Goal: Task Accomplishment & Management: Use online tool/utility

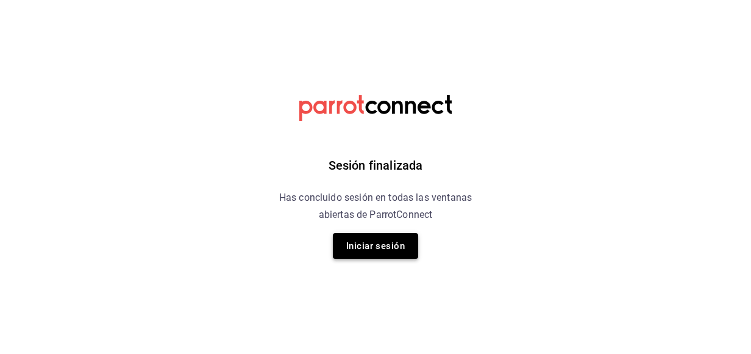
click at [410, 242] on button "Iniciar sesión" at bounding box center [375, 246] width 85 height 26
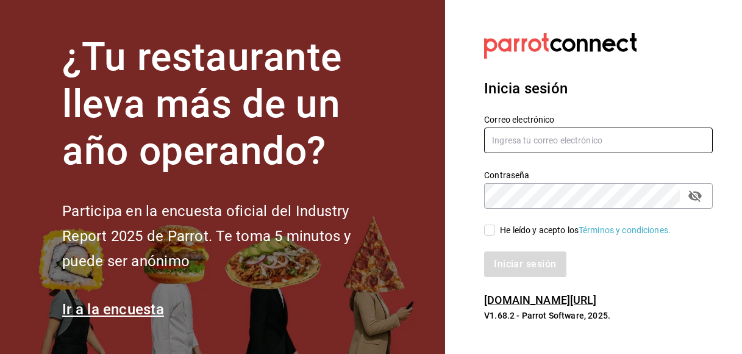
type input "fatimabm@foodinmotion.mx"
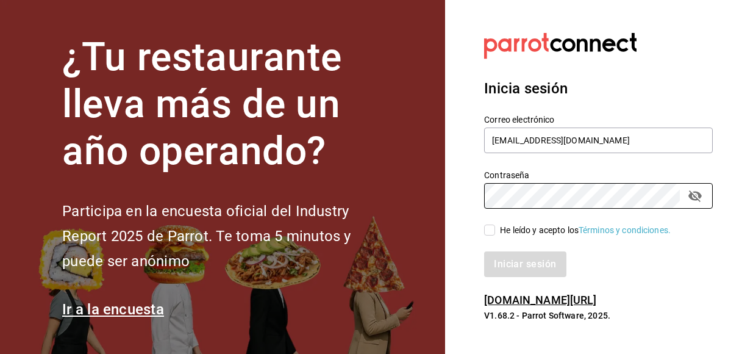
click at [496, 226] on span "He leído y acepto los Términos y condiciones." at bounding box center [583, 230] width 176 height 13
click at [495, 226] on input "He leído y acepto los Términos y condiciones." at bounding box center [489, 229] width 11 height 11
checkbox input "true"
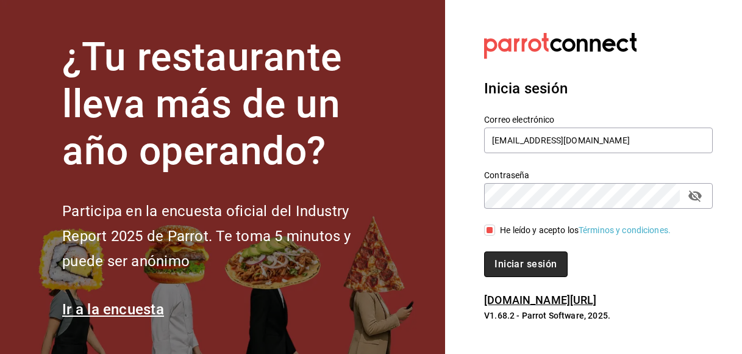
click at [502, 259] on button "Iniciar sesión" at bounding box center [525, 264] width 83 height 26
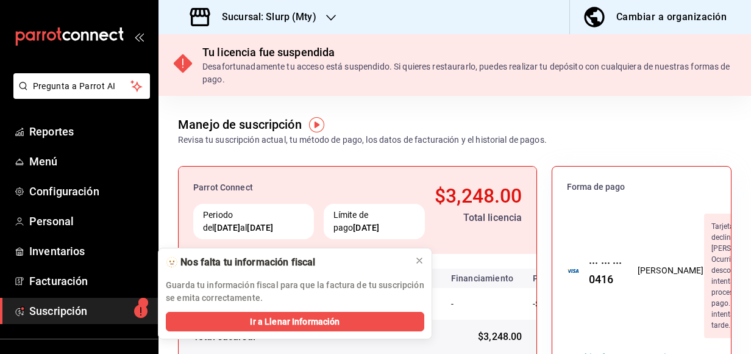
click at [312, 26] on div "Sucursal: Slurp (Mty)" at bounding box center [254, 17] width 173 height 34
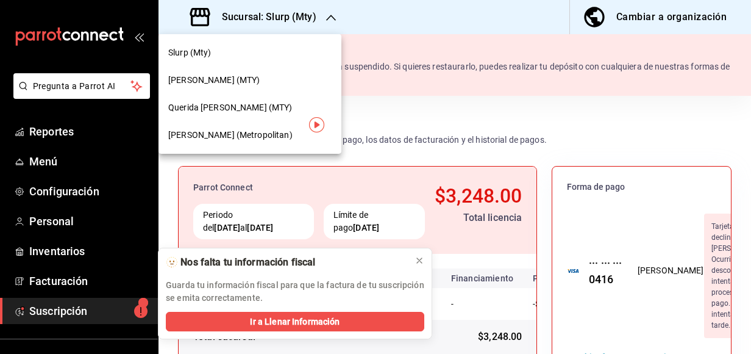
click at [279, 118] on div "Querida [PERSON_NAME] (MTY)" at bounding box center [250, 107] width 183 height 27
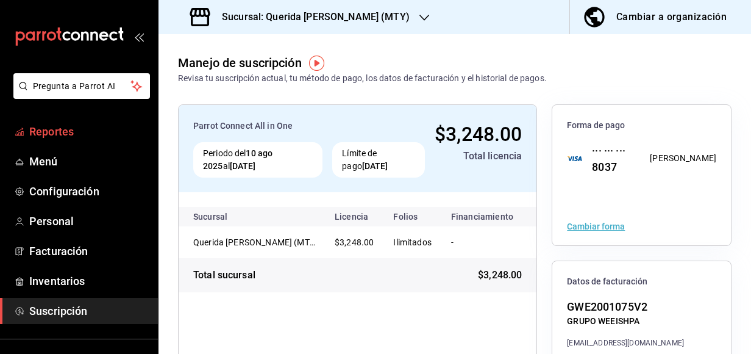
click at [75, 132] on span "Reportes" at bounding box center [88, 131] width 119 height 16
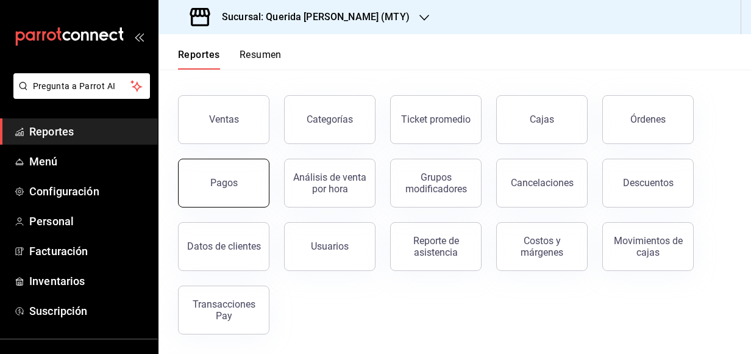
scroll to position [43, 0]
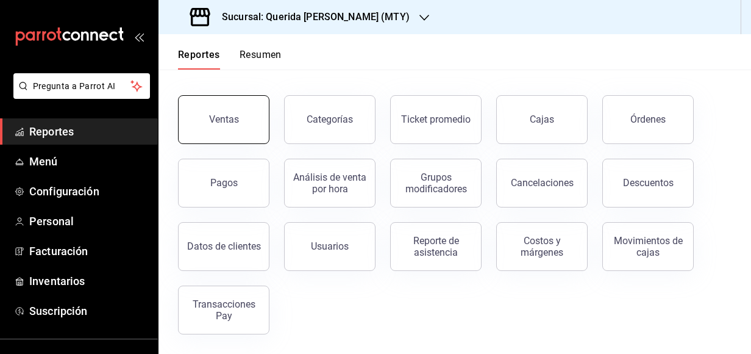
click at [238, 134] on button "Ventas" at bounding box center [223, 119] width 91 height 49
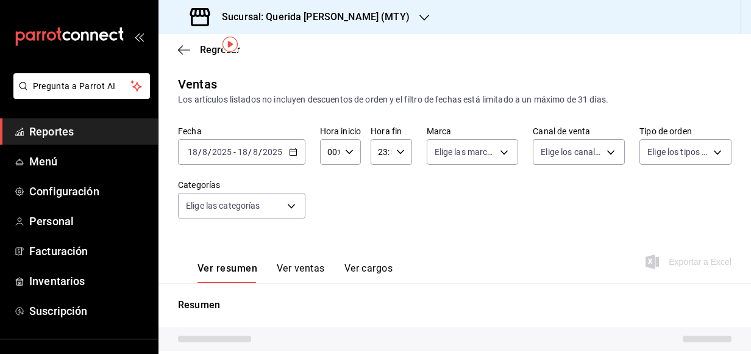
scroll to position [40, 0]
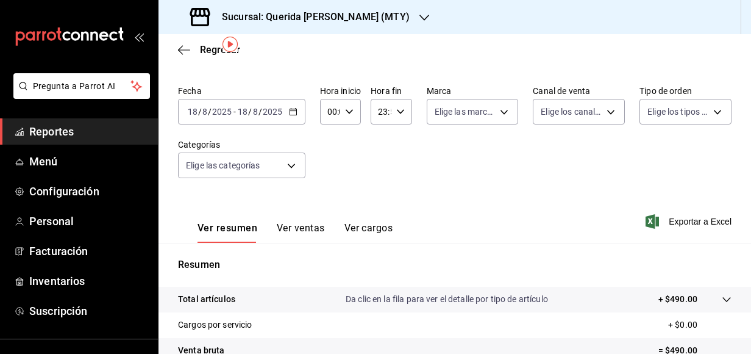
click at [291, 112] on icon "button" at bounding box center [293, 111] width 9 height 9
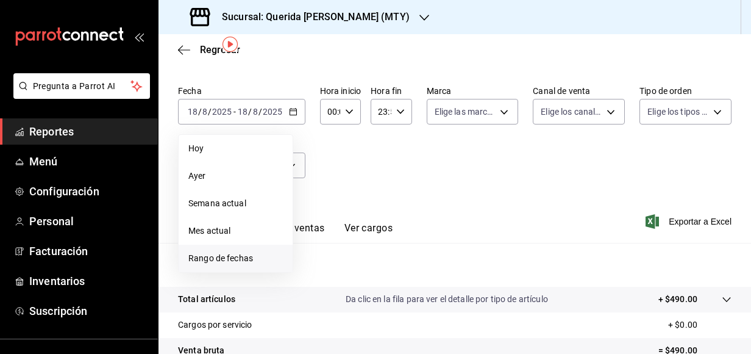
click at [251, 248] on li "Rango de fechas" at bounding box center [236, 257] width 114 height 27
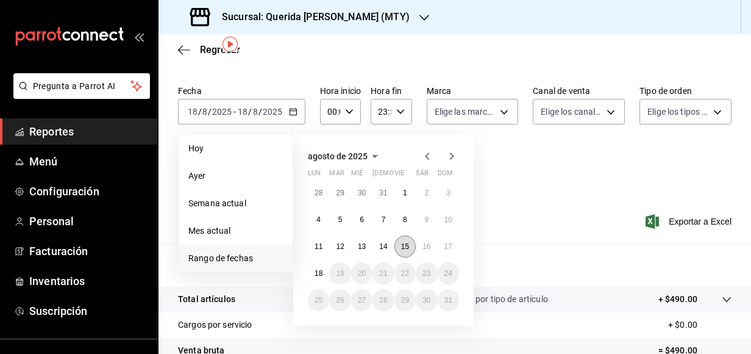
click at [404, 246] on abbr "15" at bounding box center [405, 246] width 8 height 9
click at [424, 250] on abbr "16" at bounding box center [427, 246] width 8 height 9
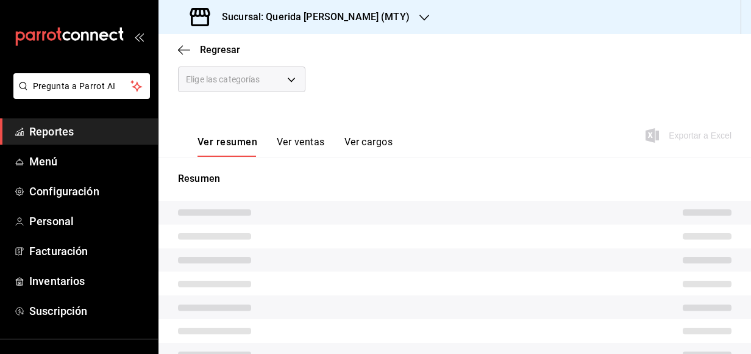
scroll to position [155, 0]
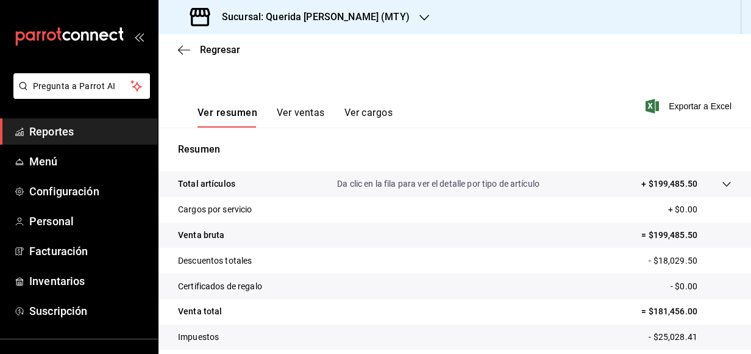
click at [321, 117] on button "Ver ventas" at bounding box center [301, 117] width 48 height 21
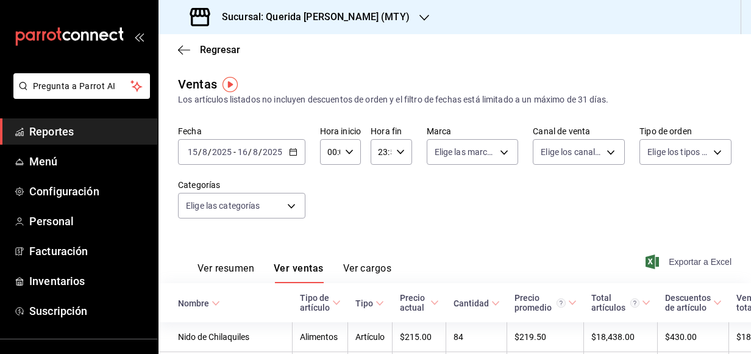
click at [665, 261] on span "Exportar a Excel" at bounding box center [690, 261] width 84 height 15
click at [287, 149] on div "[DATE] [DATE] - [DATE] [DATE]" at bounding box center [241, 152] width 127 height 26
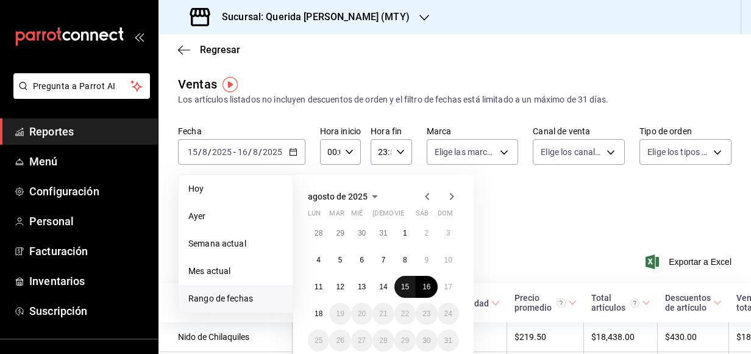
click at [398, 287] on button "15" at bounding box center [404, 287] width 21 height 22
click at [457, 286] on button "17" at bounding box center [448, 287] width 21 height 22
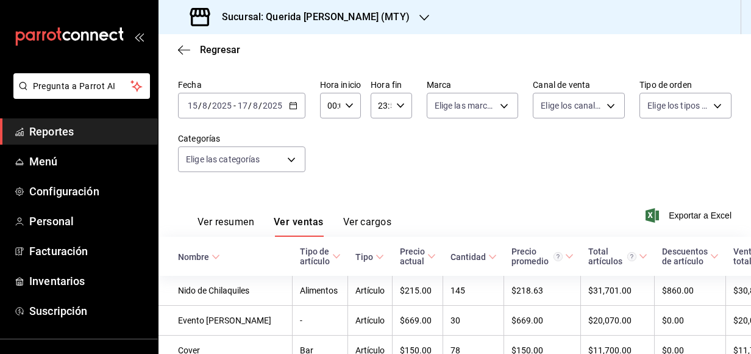
scroll to position [21, 0]
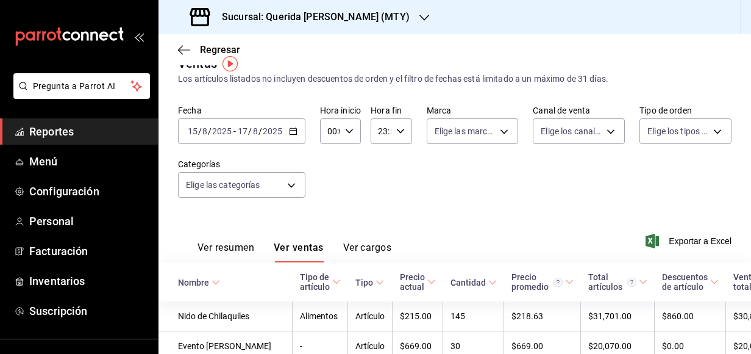
click at [292, 134] on \(Stroke\) "button" at bounding box center [293, 131] width 7 height 7
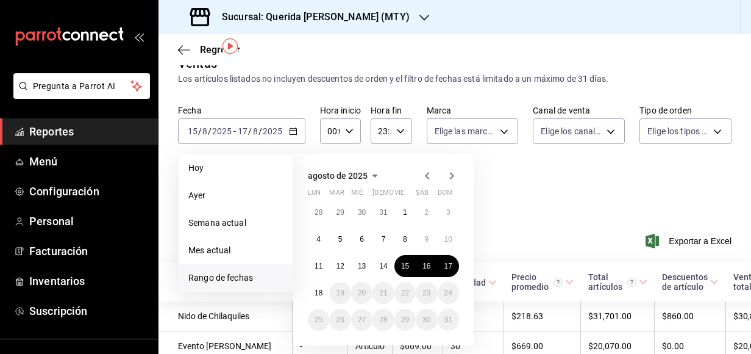
scroll to position [52, 0]
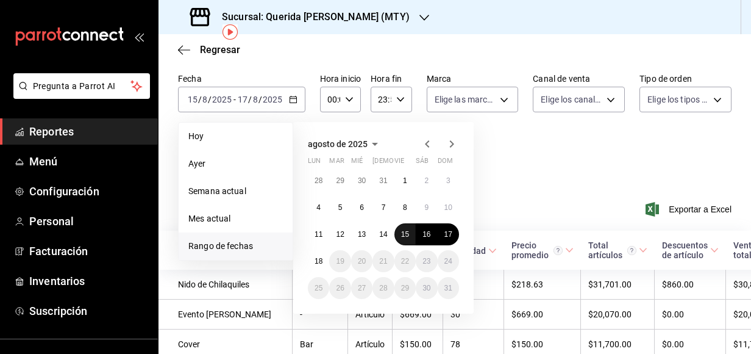
click at [406, 234] on abbr "15" at bounding box center [405, 234] width 8 height 9
click at [427, 234] on abbr "16" at bounding box center [427, 234] width 8 height 9
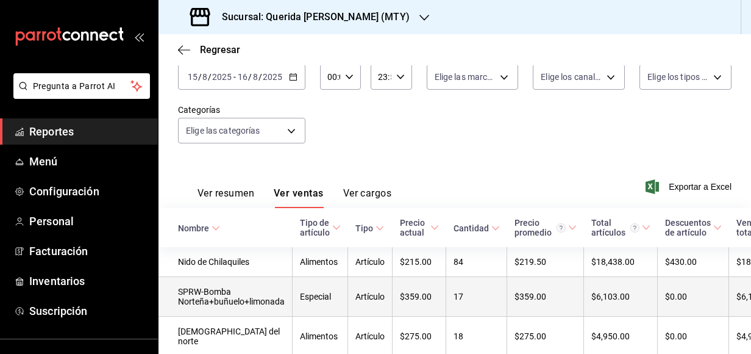
scroll to position [70, 0]
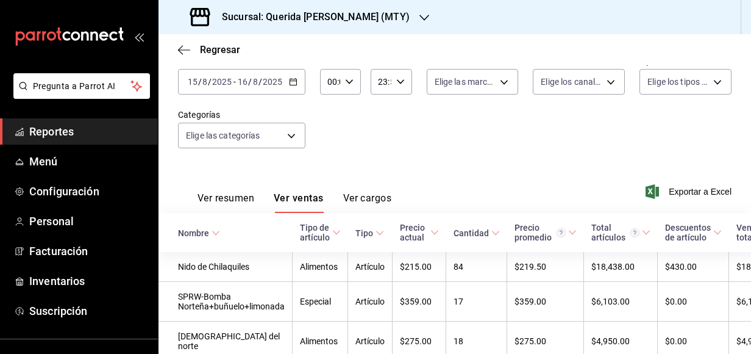
click at [399, 75] on div "23:59 Hora fin" at bounding box center [391, 82] width 41 height 26
click at [451, 171] on div at bounding box center [375, 177] width 751 height 354
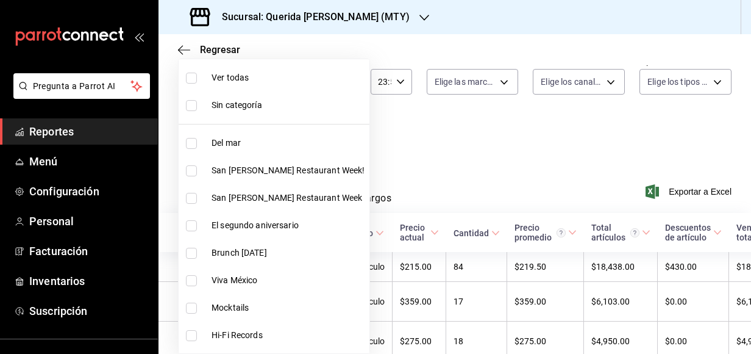
click at [291, 134] on body "Pregunta a Parrot AI Reportes Menú Configuración Personal Facturación Inventari…" at bounding box center [375, 177] width 751 height 354
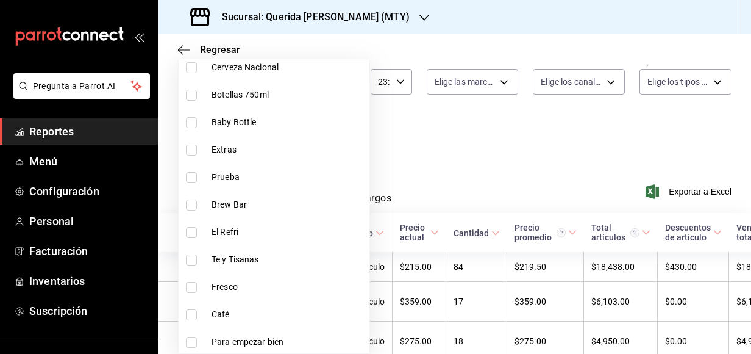
scroll to position [1031, 0]
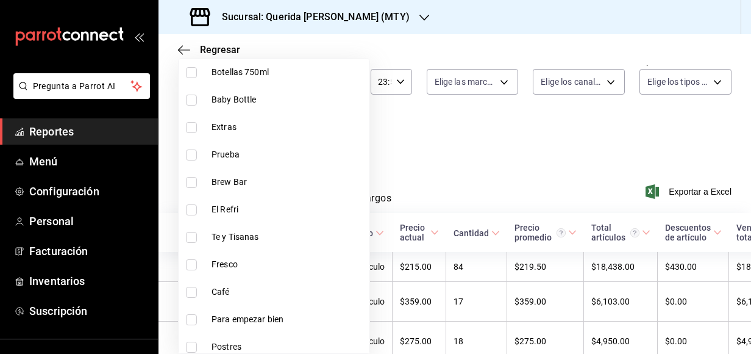
click at [385, 144] on div at bounding box center [375, 177] width 751 height 354
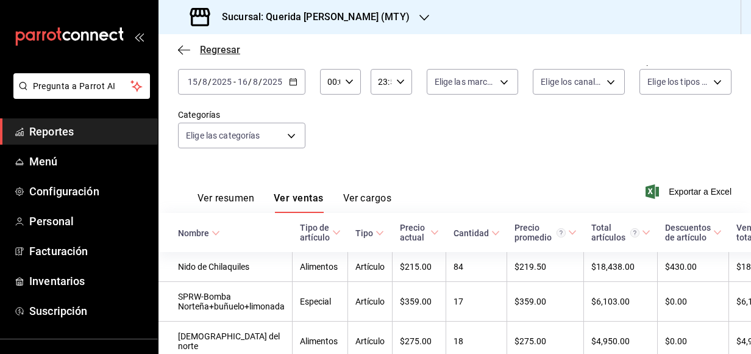
click at [185, 53] on icon "button" at bounding box center [184, 50] width 12 height 11
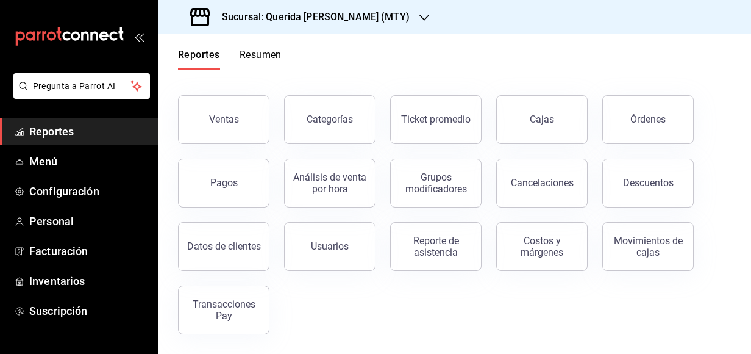
scroll to position [43, 0]
click at [487, 2] on div "Sucursal: Querida [PERSON_NAME] (MTY)" at bounding box center [455, 17] width 593 height 34
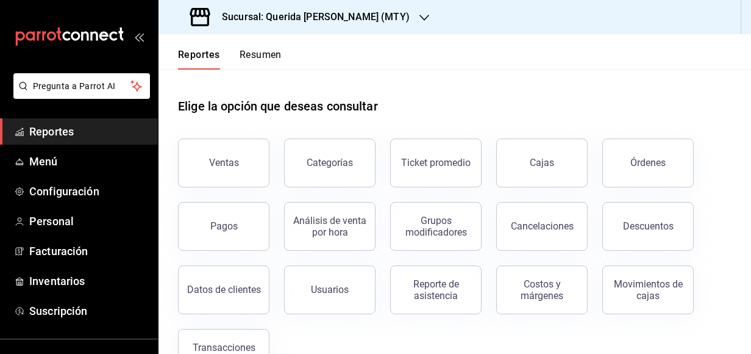
scroll to position [0, 0]
click at [246, 173] on button "Ventas" at bounding box center [223, 162] width 91 height 49
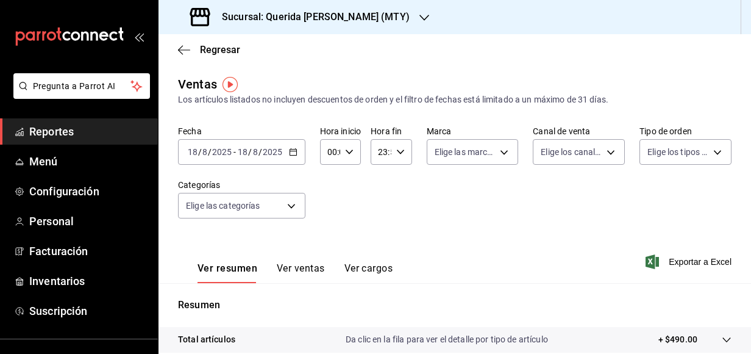
click at [290, 155] on \(Stroke\) "button" at bounding box center [293, 152] width 7 height 7
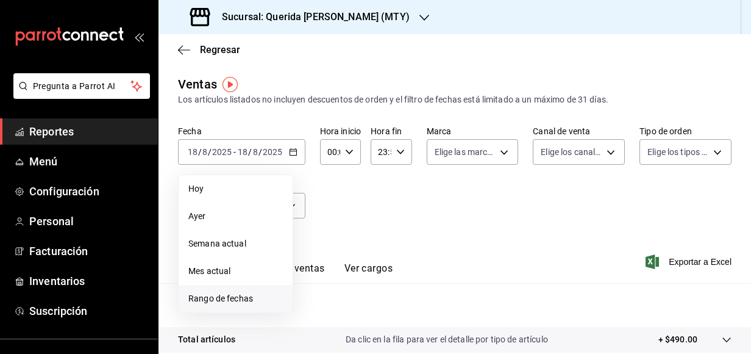
click at [268, 294] on span "Rango de fechas" at bounding box center [235, 298] width 94 height 13
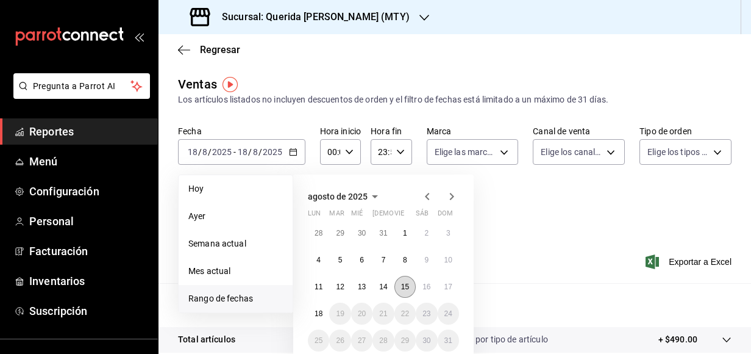
click at [407, 287] on abbr "15" at bounding box center [405, 286] width 8 height 9
click at [426, 288] on abbr "16" at bounding box center [427, 286] width 8 height 9
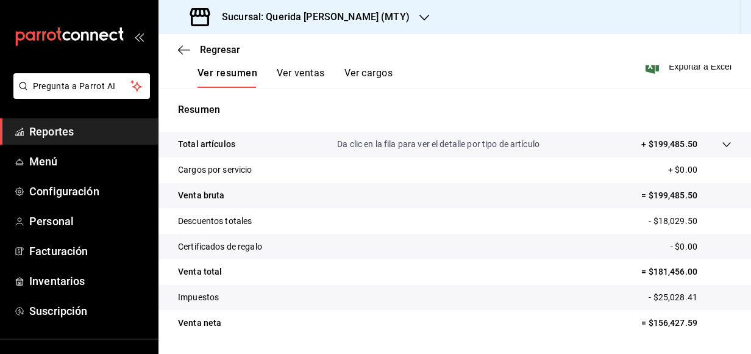
scroll to position [199, 0]
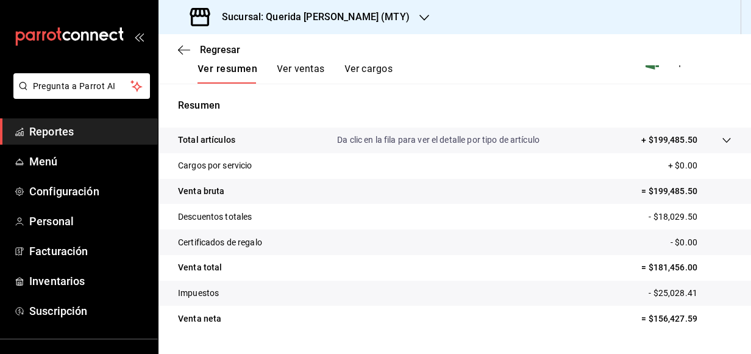
click at [298, 67] on button "Ver ventas" at bounding box center [301, 73] width 48 height 21
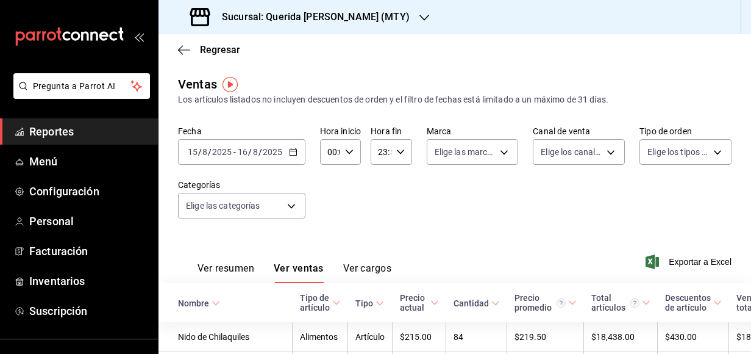
click at [290, 157] on div "[DATE] [DATE] - [DATE] [DATE]" at bounding box center [241, 152] width 127 height 26
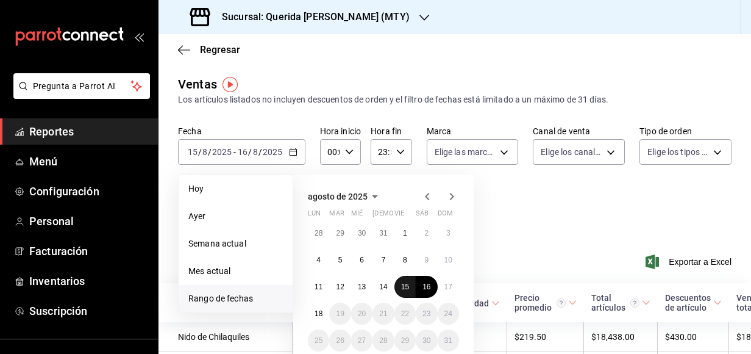
click at [409, 283] on abbr "15" at bounding box center [405, 286] width 8 height 9
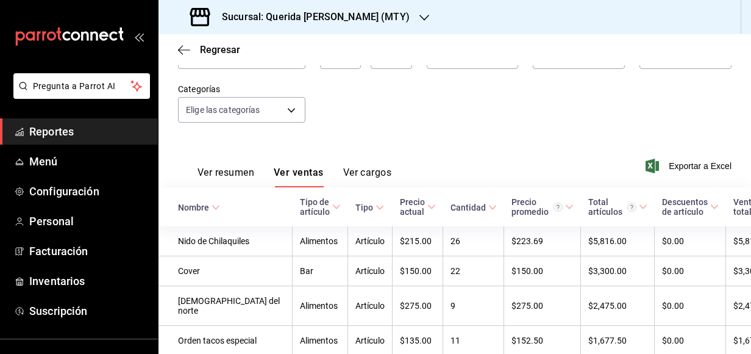
scroll to position [22, 0]
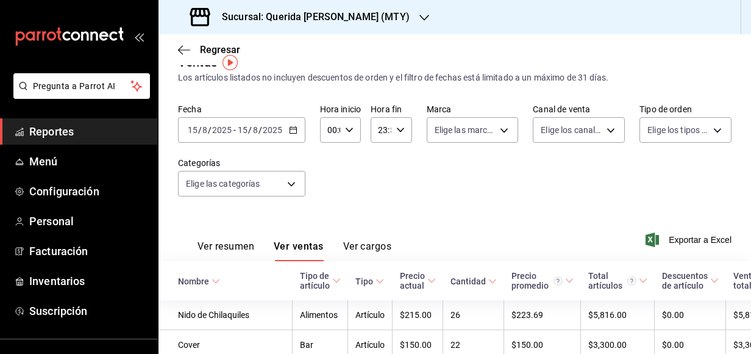
click at [296, 124] on div "[DATE] [DATE] - [DATE] [DATE]" at bounding box center [241, 130] width 127 height 26
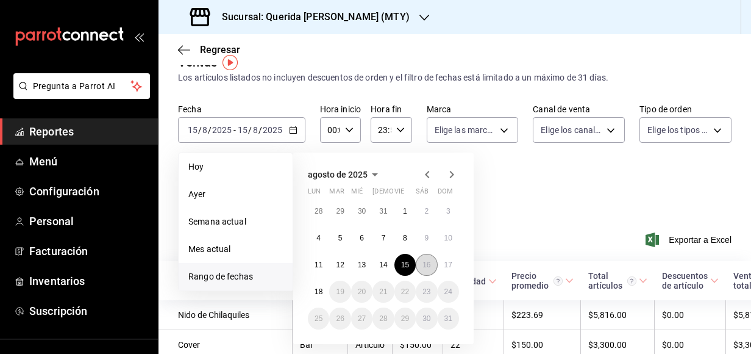
click at [427, 271] on button "16" at bounding box center [426, 265] width 21 height 22
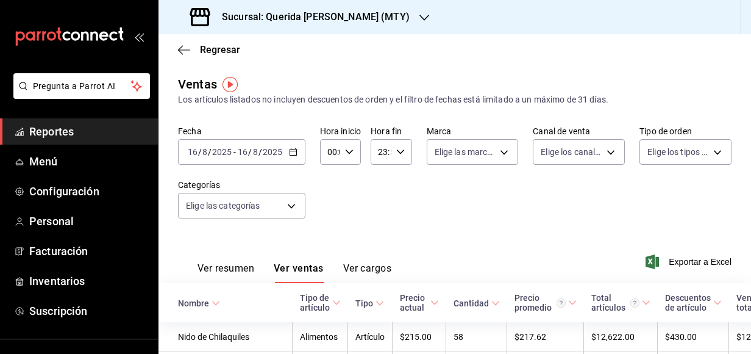
click at [289, 149] on icon "button" at bounding box center [293, 152] width 9 height 9
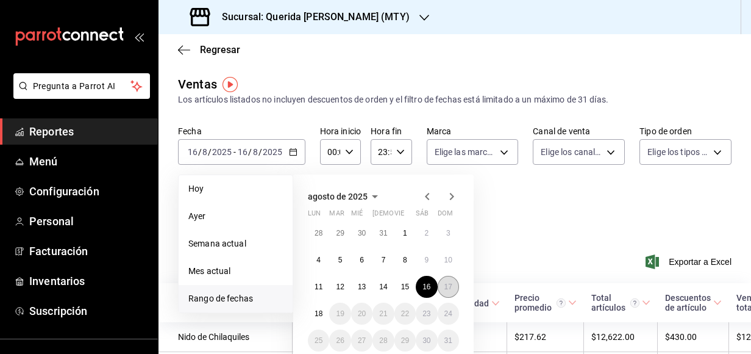
click at [440, 282] on button "17" at bounding box center [448, 287] width 21 height 22
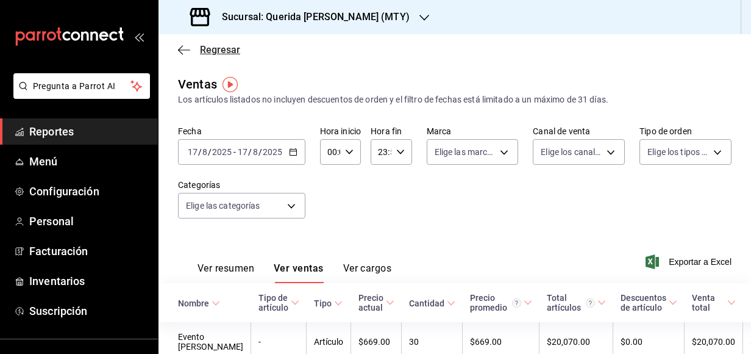
click at [185, 52] on icon "button" at bounding box center [184, 50] width 12 height 11
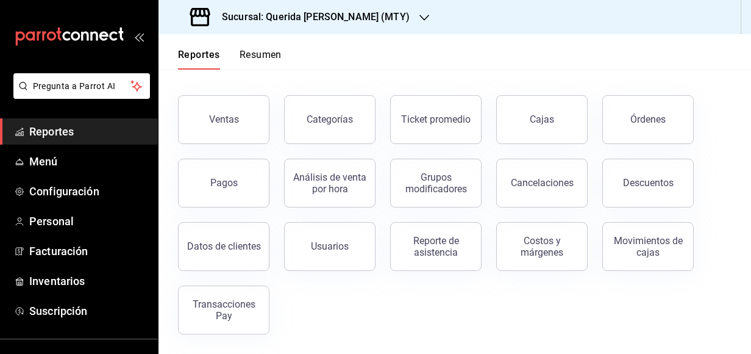
scroll to position [43, 0]
click at [449, 255] on div "Reporte de asistencia" at bounding box center [436, 246] width 76 height 23
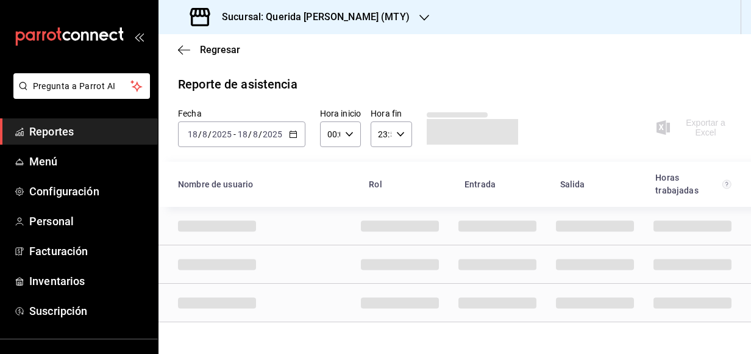
click at [291, 134] on icon "button" at bounding box center [293, 134] width 9 height 9
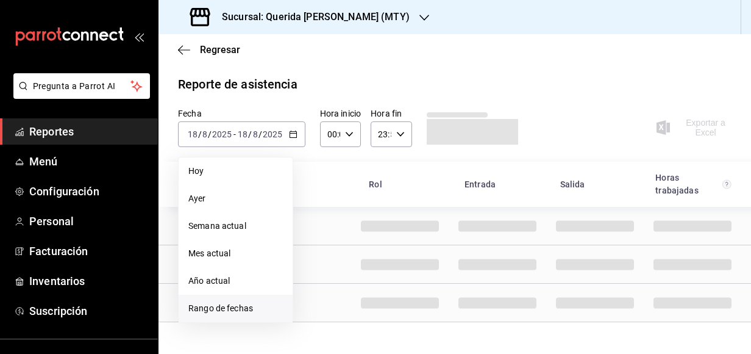
click at [247, 298] on li "Rango de fechas" at bounding box center [236, 307] width 114 height 27
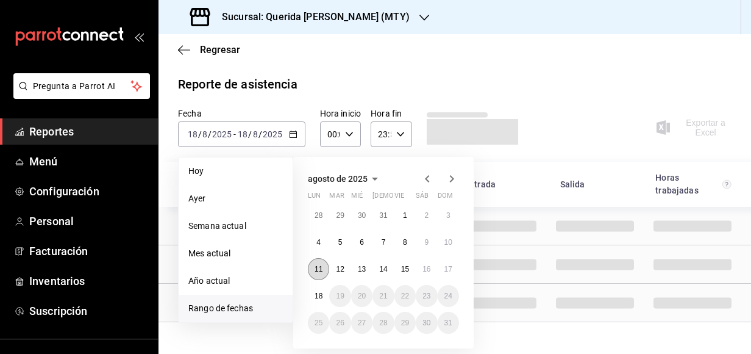
click at [326, 268] on button "11" at bounding box center [318, 269] width 21 height 22
click at [448, 271] on abbr "17" at bounding box center [448, 269] width 8 height 9
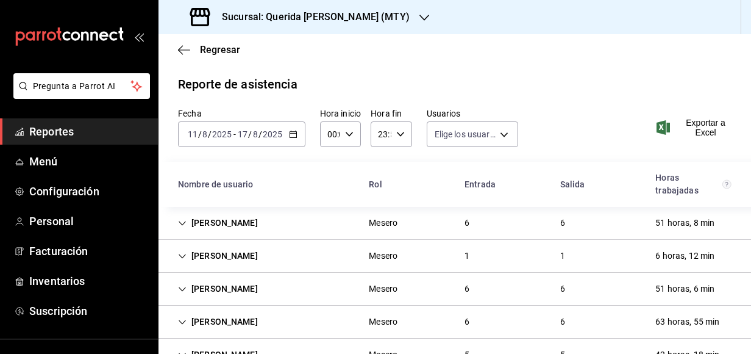
type input "2e288192-b9d9-4648-a338-750d86a0fa98,d31e7de2-5f29-4922-a696-3e1352040e18,64bee…"
click at [693, 124] on span "Exportar a Excel" at bounding box center [695, 128] width 73 height 20
click at [91, 129] on span "Reportes" at bounding box center [88, 131] width 119 height 16
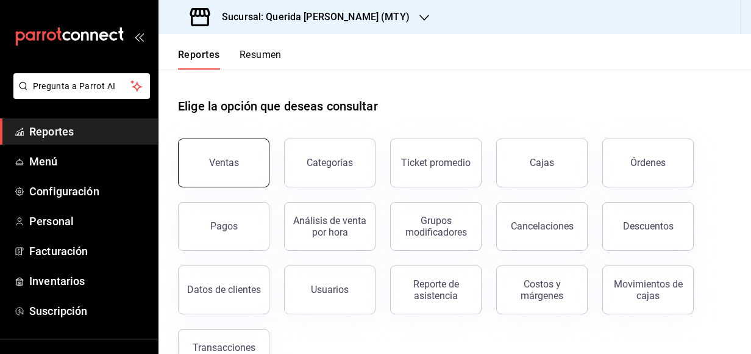
click at [228, 155] on button "Ventas" at bounding box center [223, 162] width 91 height 49
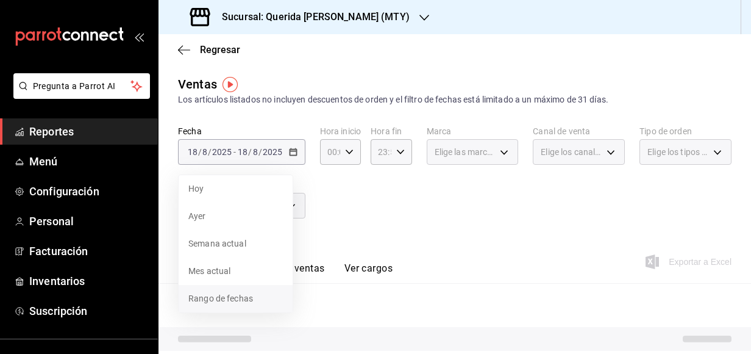
click at [269, 298] on span "Rango de fechas" at bounding box center [235, 298] width 94 height 13
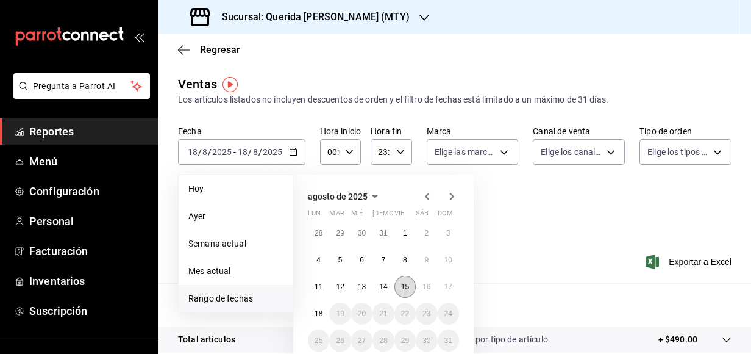
click at [413, 287] on button "15" at bounding box center [404, 287] width 21 height 22
click at [443, 290] on button "17" at bounding box center [448, 287] width 21 height 22
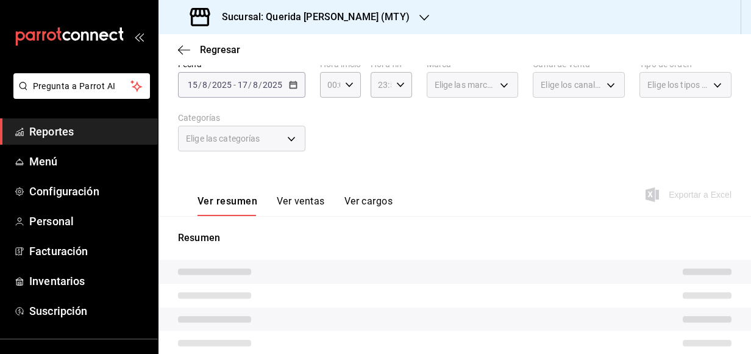
scroll to position [68, 0]
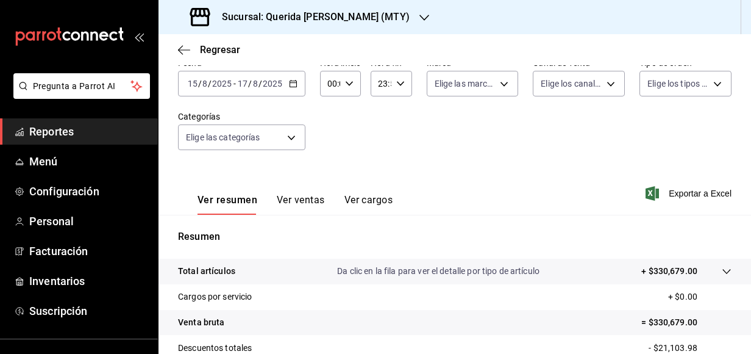
click at [300, 199] on button "Ver ventas" at bounding box center [301, 204] width 48 height 21
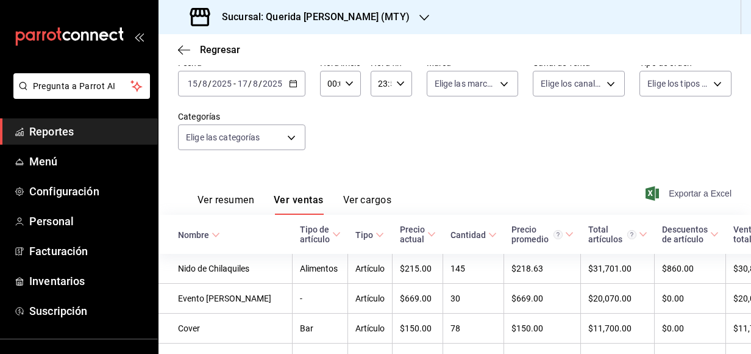
click at [674, 195] on span "Exportar a Excel" at bounding box center [690, 193] width 84 height 15
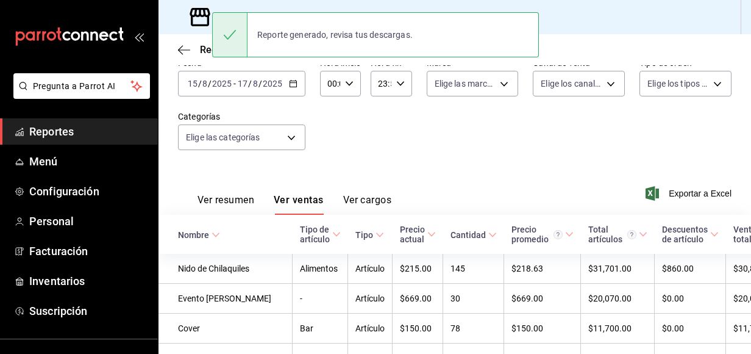
click at [122, 1] on div "mailbox folders" at bounding box center [79, 36] width 158 height 73
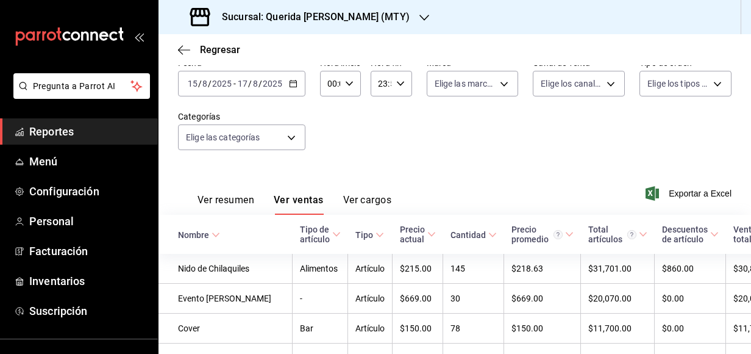
click at [69, 130] on span "Reportes" at bounding box center [88, 131] width 119 height 16
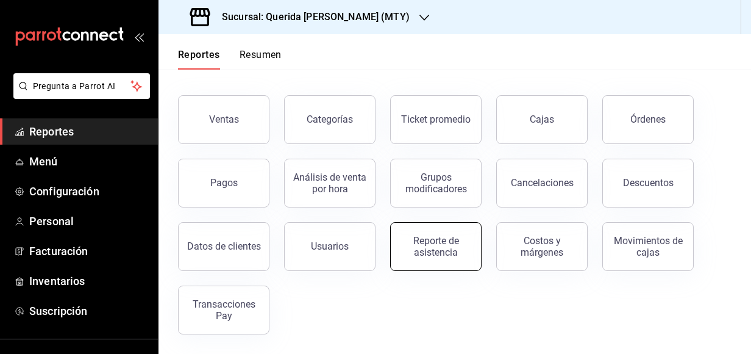
scroll to position [43, 0]
click at [418, 235] on button "Reporte de asistencia" at bounding box center [435, 246] width 91 height 49
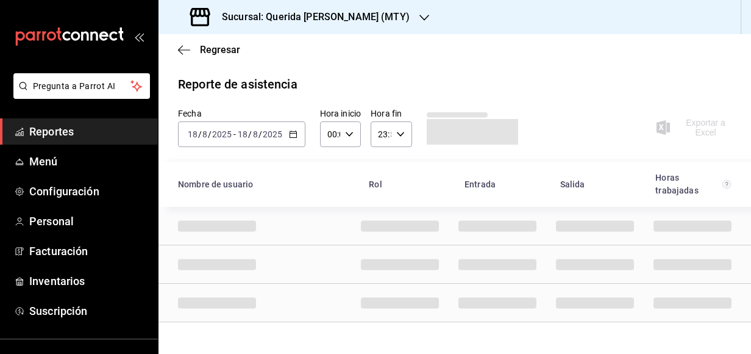
click at [296, 136] on \(Stroke\) "button" at bounding box center [293, 134] width 7 height 7
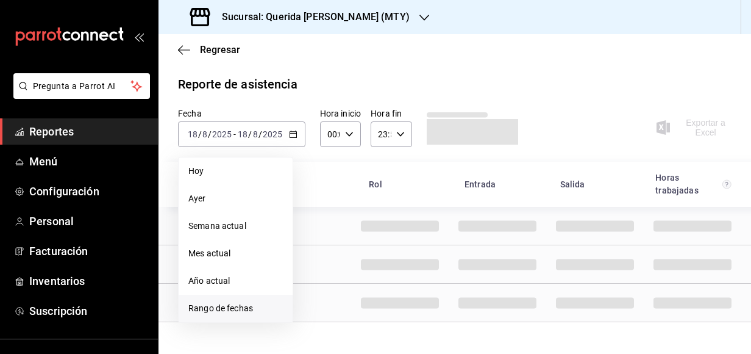
click at [256, 315] on li "Rango de fechas" at bounding box center [236, 307] width 114 height 27
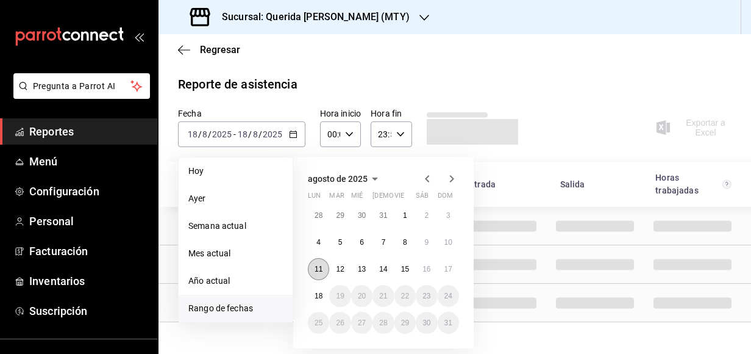
click at [327, 271] on button "11" at bounding box center [318, 269] width 21 height 22
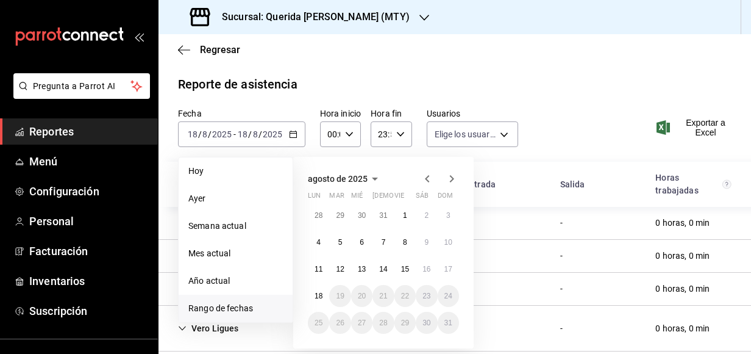
type input "2e288192-b9d9-4648-a338-750d86a0fa98,d31e7de2-5f29-4922-a696-3e1352040e18,64bee…"
click at [315, 271] on button "11" at bounding box center [318, 269] width 21 height 22
click at [453, 272] on button "17" at bounding box center [448, 269] width 21 height 22
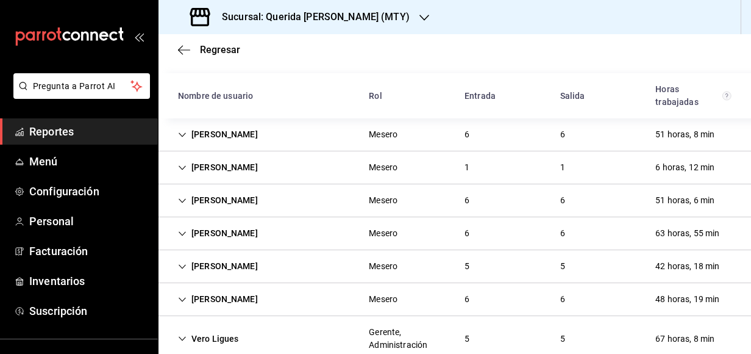
scroll to position [89, 0]
click at [184, 229] on icon "Cell" at bounding box center [182, 233] width 9 height 9
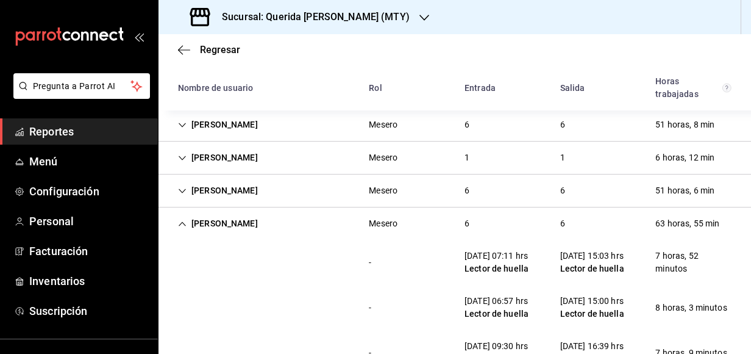
scroll to position [75, 0]
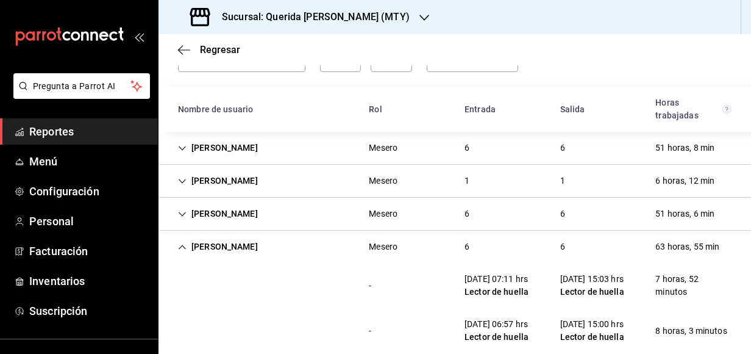
click at [178, 243] on div "[PERSON_NAME]" at bounding box center [217, 246] width 99 height 23
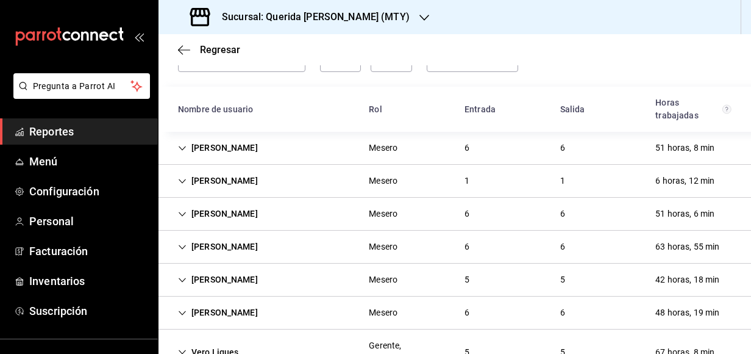
click at [185, 148] on icon "Cell" at bounding box center [182, 148] width 9 height 9
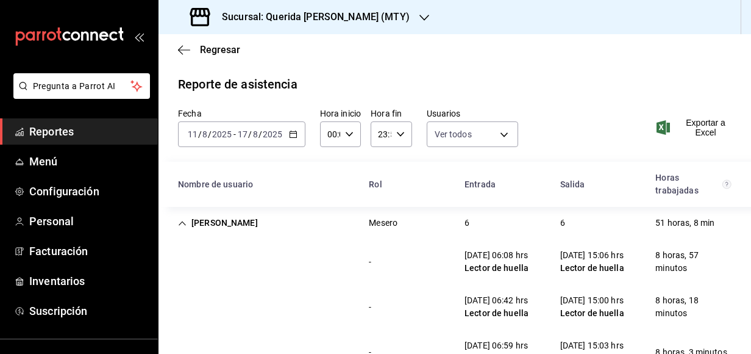
scroll to position [0, 0]
click at [181, 220] on icon "Cell" at bounding box center [182, 223] width 9 height 9
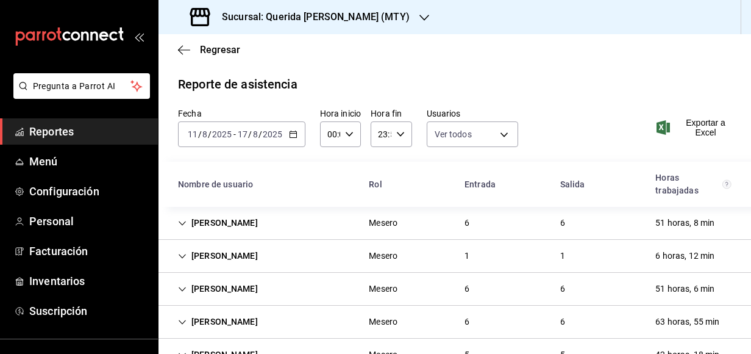
click at [177, 255] on div "[PERSON_NAME]" at bounding box center [217, 255] width 99 height 23
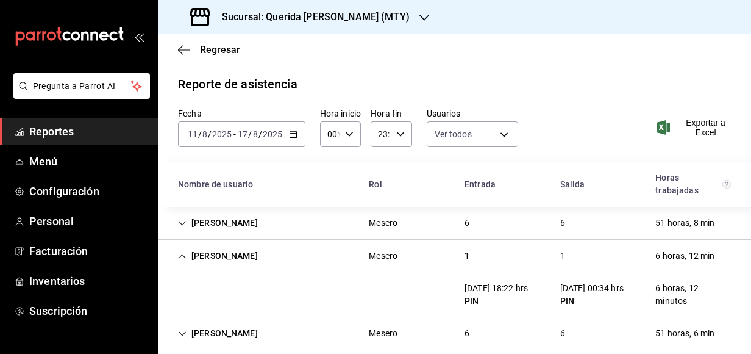
click at [184, 251] on div "[PERSON_NAME]" at bounding box center [217, 255] width 99 height 23
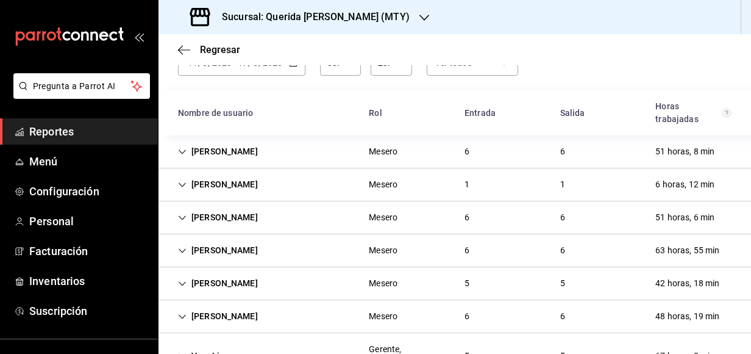
scroll to position [81, 0]
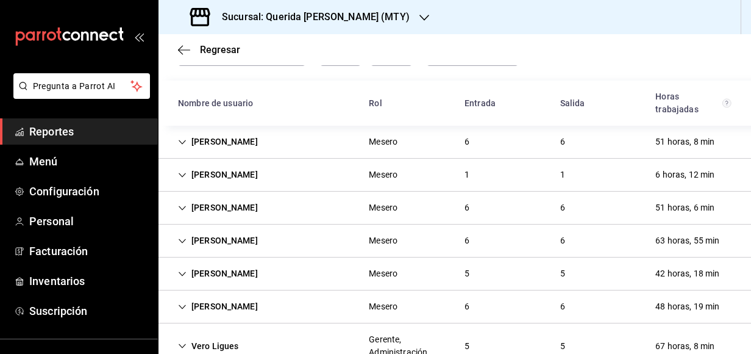
click at [184, 206] on icon "Cell" at bounding box center [182, 208] width 9 height 9
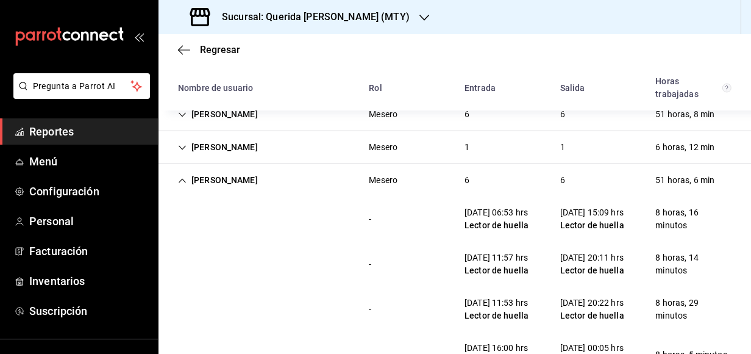
scroll to position [106, 0]
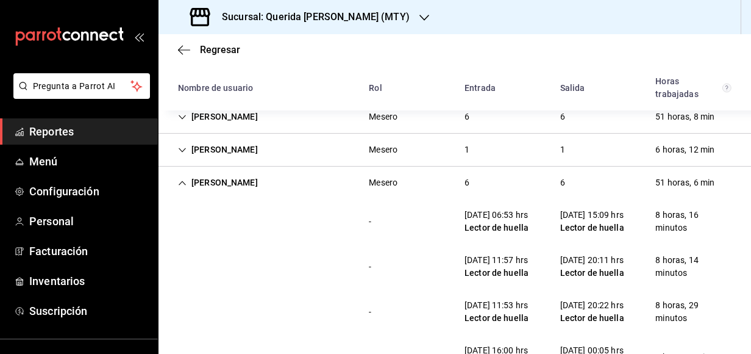
click at [182, 184] on icon "Cell" at bounding box center [182, 183] width 9 height 9
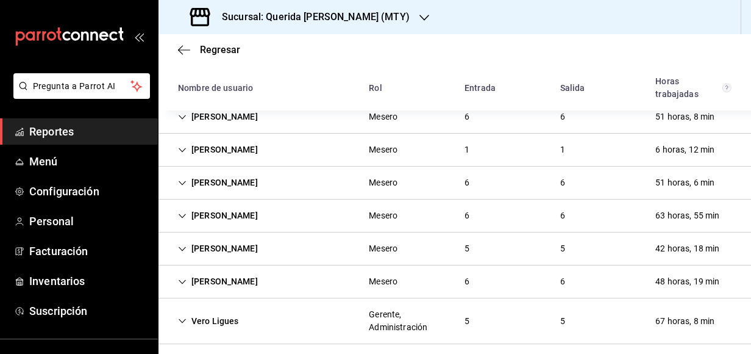
click at [182, 214] on icon "Cell" at bounding box center [182, 216] width 9 height 9
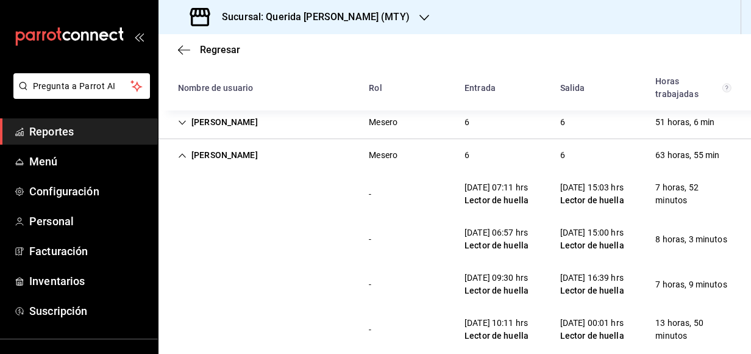
scroll to position [169, 0]
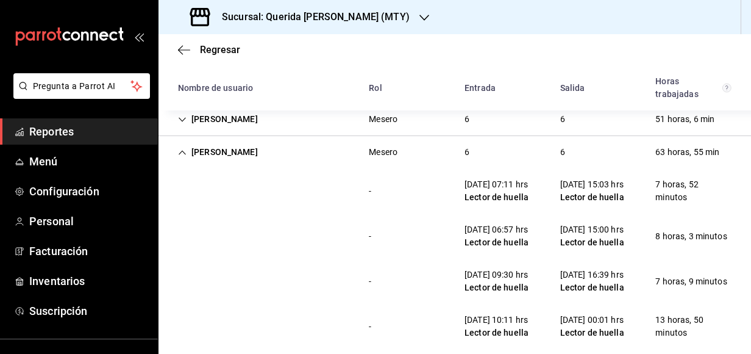
click at [180, 155] on icon "Cell" at bounding box center [182, 152] width 9 height 9
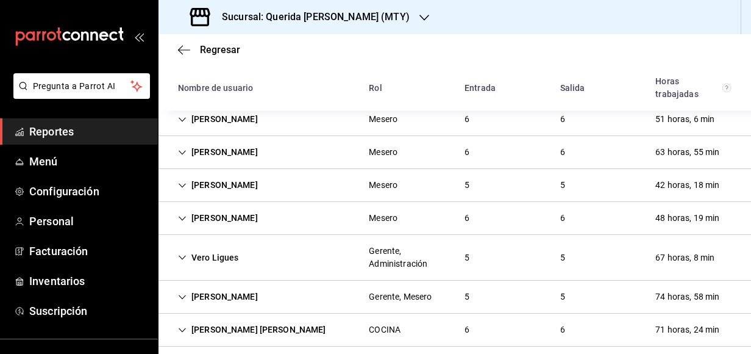
click at [180, 182] on icon "Cell" at bounding box center [182, 185] width 9 height 9
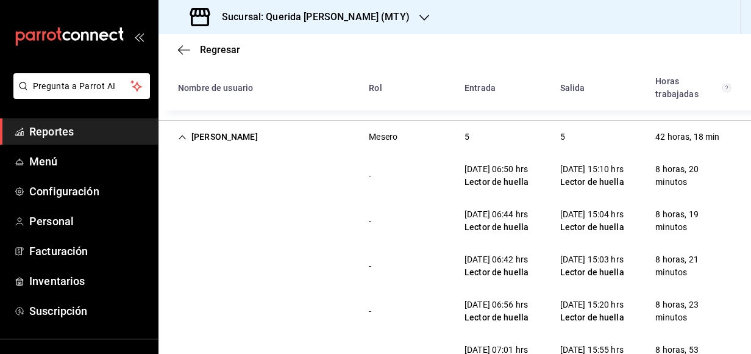
scroll to position [216, 0]
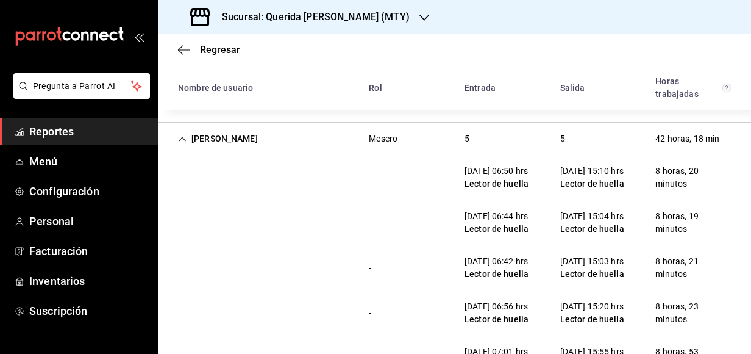
click at [183, 134] on div "[PERSON_NAME]" at bounding box center [217, 138] width 99 height 23
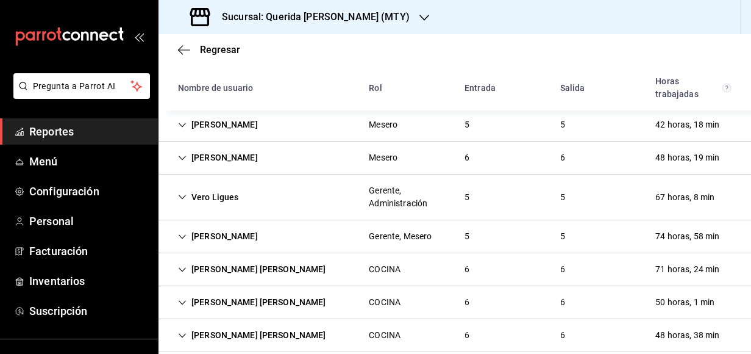
scroll to position [229, 0]
click at [186, 159] on icon "Cell" at bounding box center [182, 158] width 9 height 9
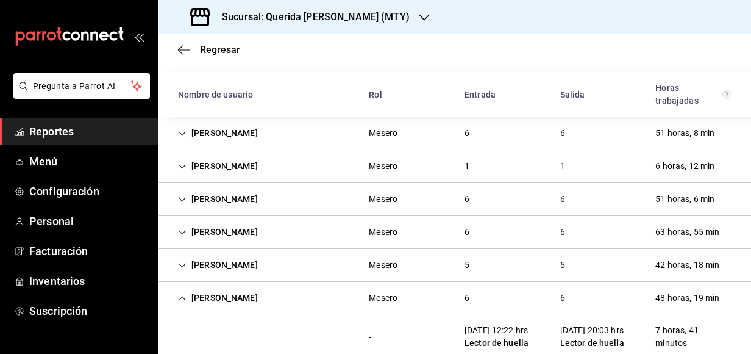
scroll to position [84, 0]
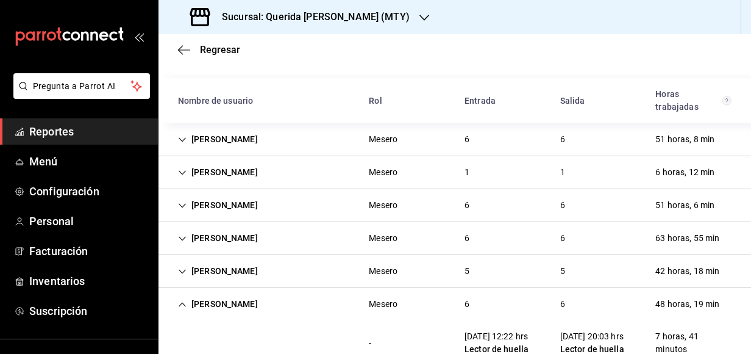
click at [187, 304] on icon "Cell" at bounding box center [182, 304] width 9 height 9
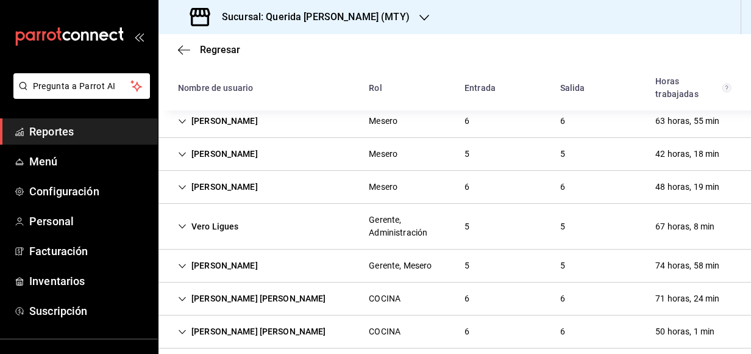
scroll to position [250, 0]
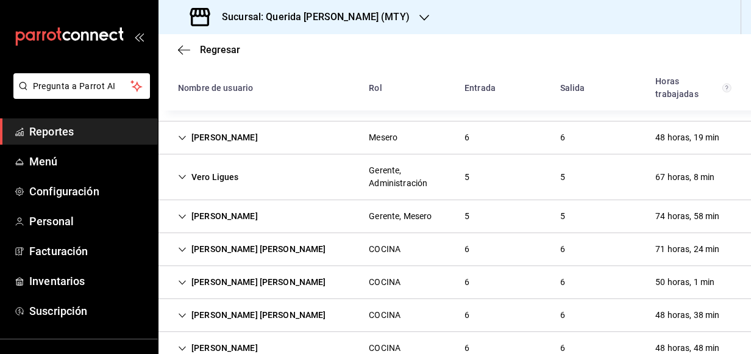
click at [180, 174] on icon "Cell" at bounding box center [182, 177] width 9 height 9
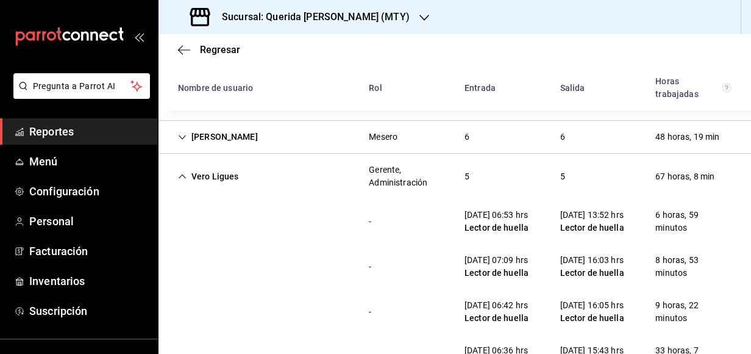
scroll to position [230, 0]
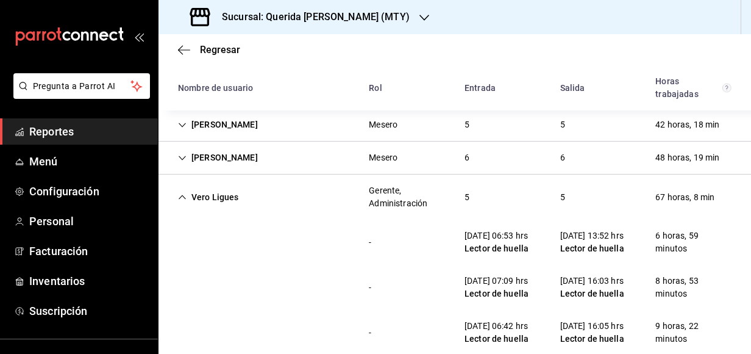
click at [180, 193] on icon "Cell" at bounding box center [182, 197] width 9 height 9
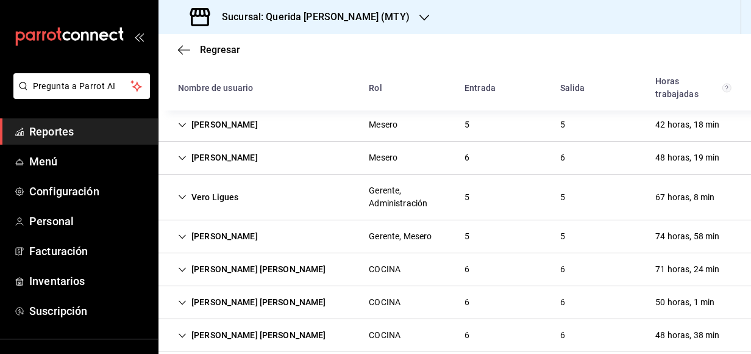
click at [180, 234] on icon "Cell" at bounding box center [182, 236] width 9 height 9
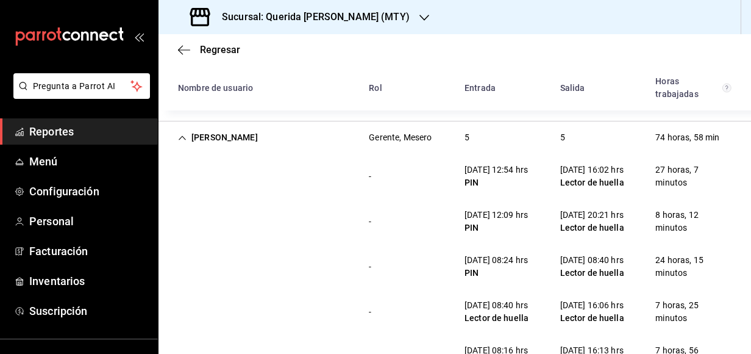
scroll to position [316, 0]
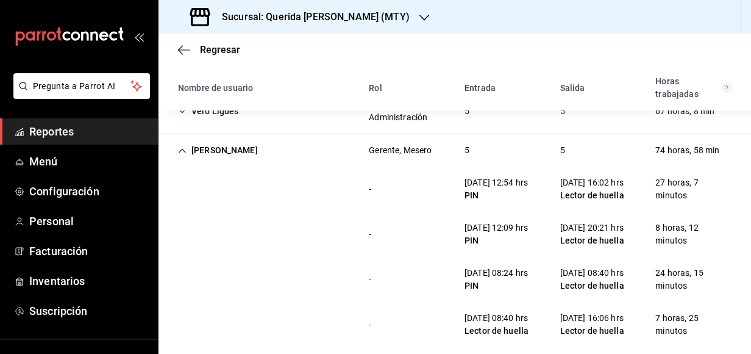
click at [185, 147] on icon "Cell" at bounding box center [182, 150] width 9 height 9
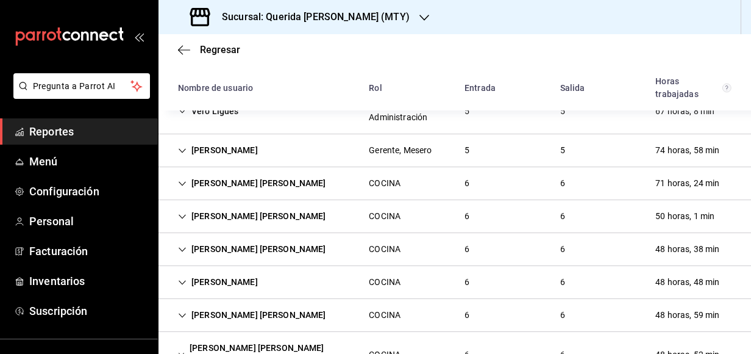
click at [182, 181] on icon "Cell" at bounding box center [182, 183] width 9 height 9
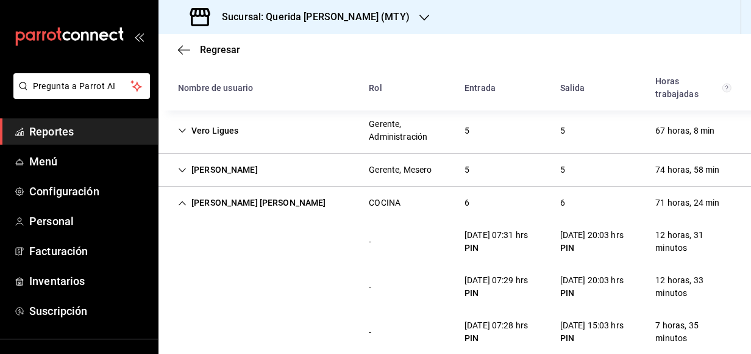
scroll to position [290, 0]
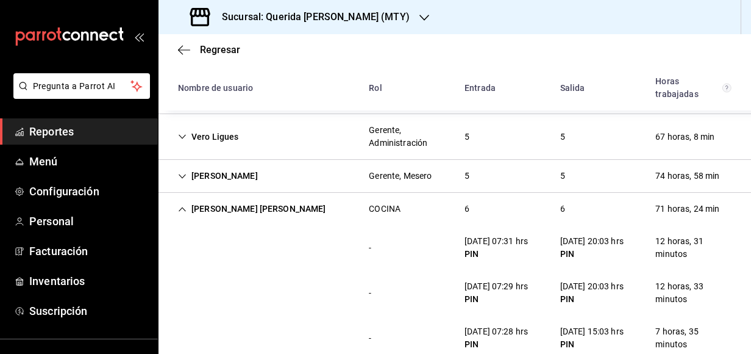
click at [187, 207] on icon "Cell" at bounding box center [182, 209] width 9 height 9
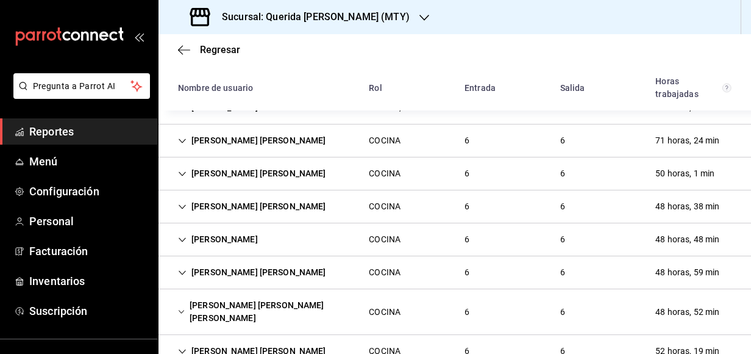
scroll to position [360, 0]
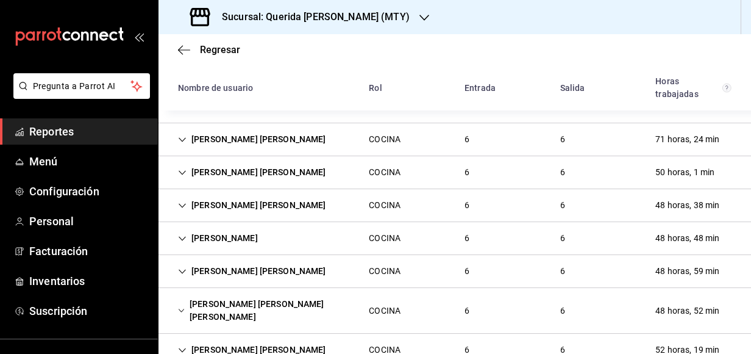
click at [181, 169] on icon "Cell" at bounding box center [182, 172] width 9 height 9
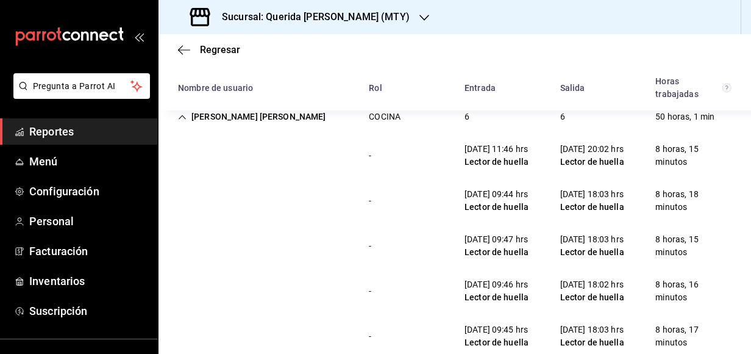
scroll to position [408, 0]
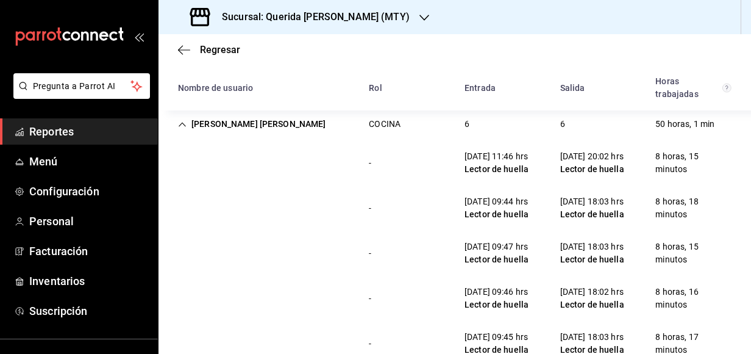
click at [182, 121] on icon "Cell" at bounding box center [182, 124] width 9 height 9
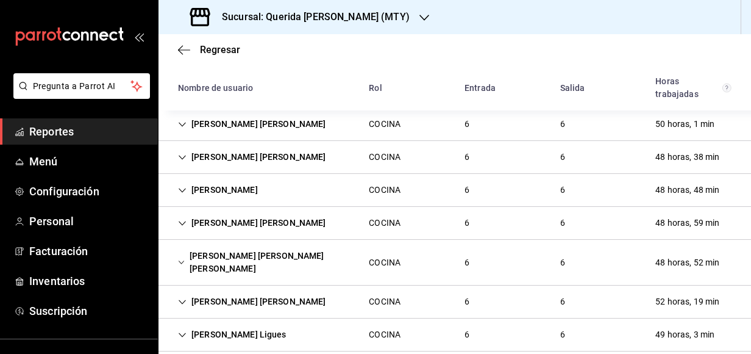
click at [192, 159] on div "[PERSON_NAME] [PERSON_NAME]" at bounding box center [252, 157] width 168 height 23
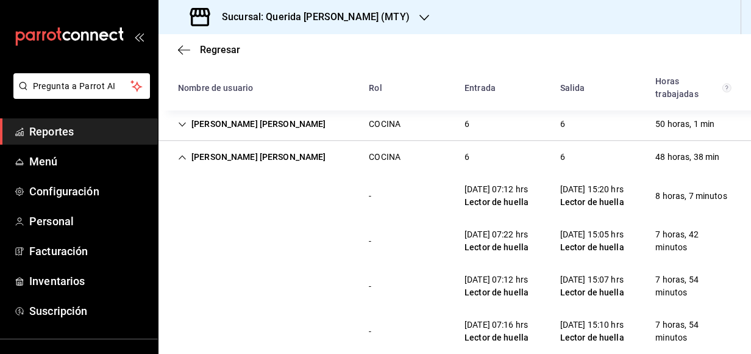
click at [179, 159] on icon "Cell" at bounding box center [182, 157] width 9 height 9
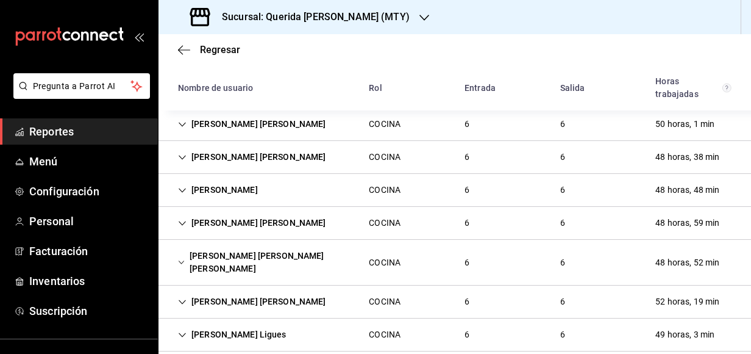
click at [185, 189] on icon "Cell" at bounding box center [182, 190] width 7 height 4
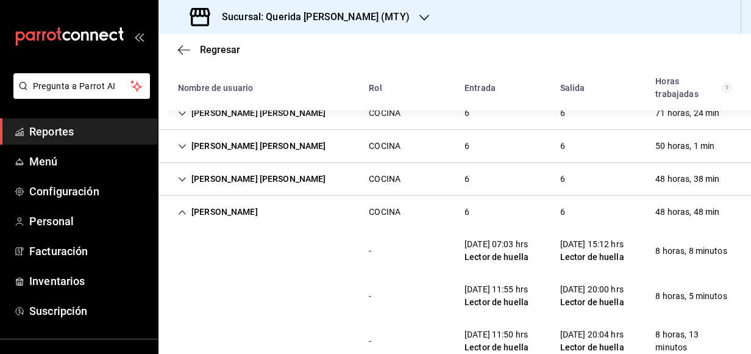
scroll to position [385, 0]
click at [185, 208] on div "[PERSON_NAME]" at bounding box center [217, 212] width 99 height 23
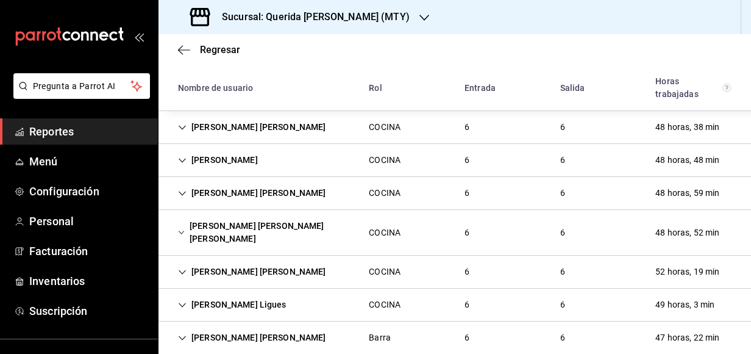
scroll to position [440, 0]
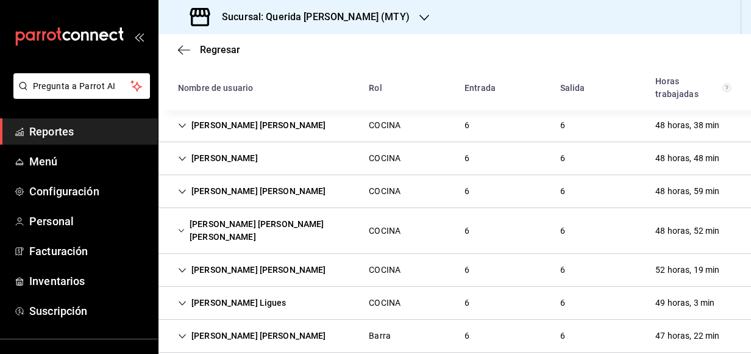
click at [185, 190] on icon "Cell" at bounding box center [182, 191] width 7 height 4
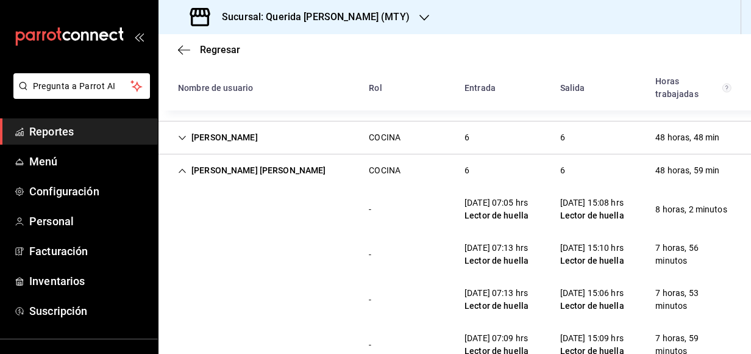
scroll to position [462, 0]
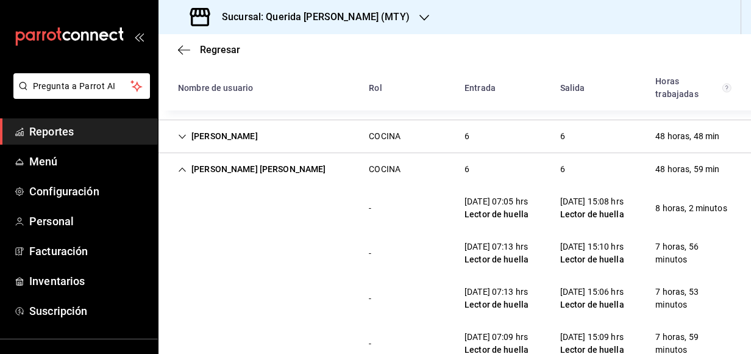
click at [181, 167] on icon "Cell" at bounding box center [182, 169] width 9 height 9
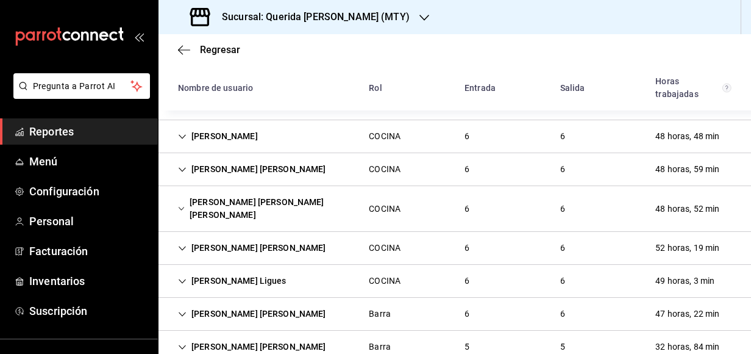
click at [184, 205] on icon "Cell" at bounding box center [181, 208] width 7 height 9
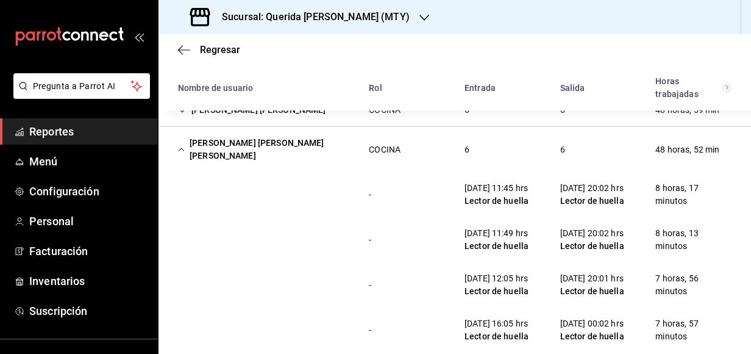
scroll to position [508, 0]
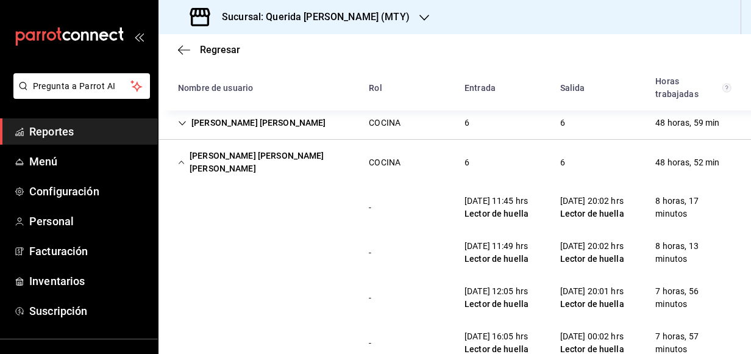
click at [188, 157] on div "[PERSON_NAME] [PERSON_NAME] [PERSON_NAME]" at bounding box center [263, 161] width 191 height 35
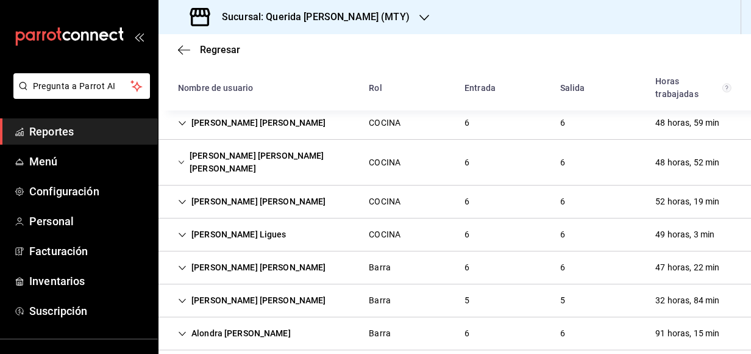
click at [184, 198] on icon "Cell" at bounding box center [182, 202] width 9 height 9
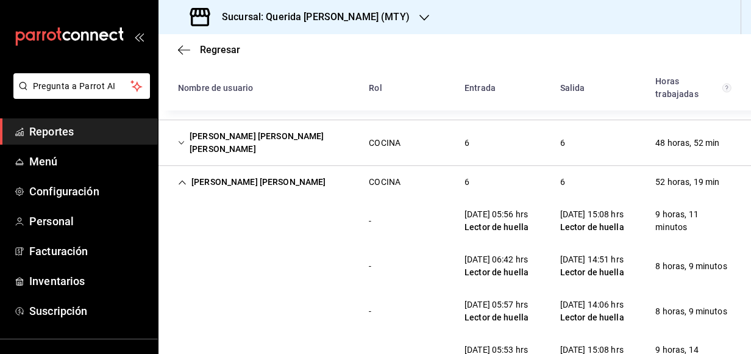
scroll to position [494, 0]
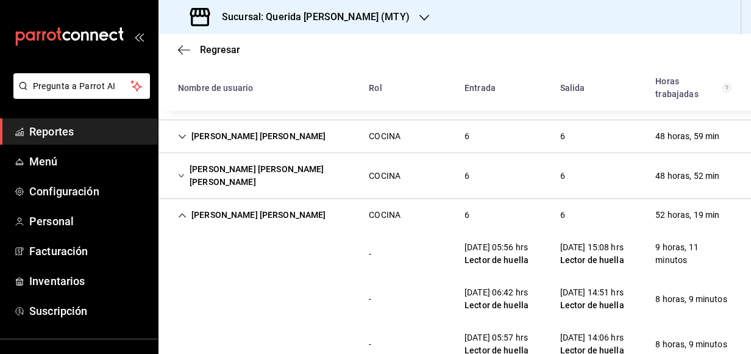
click at [189, 204] on div "[PERSON_NAME] [PERSON_NAME]" at bounding box center [252, 215] width 168 height 23
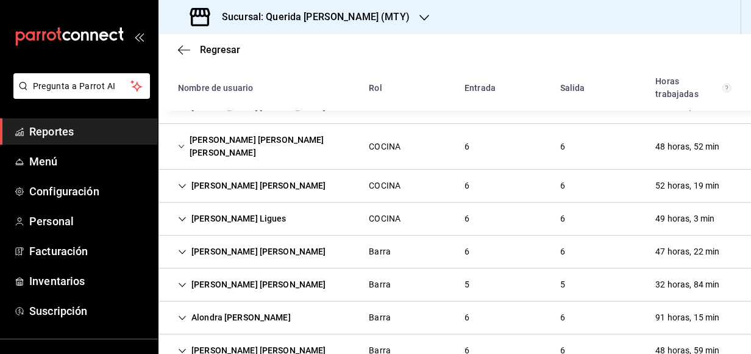
scroll to position [526, 0]
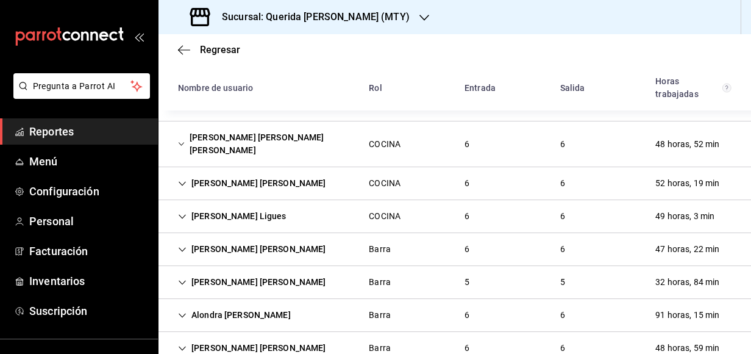
click at [182, 212] on icon "Cell" at bounding box center [182, 216] width 9 height 9
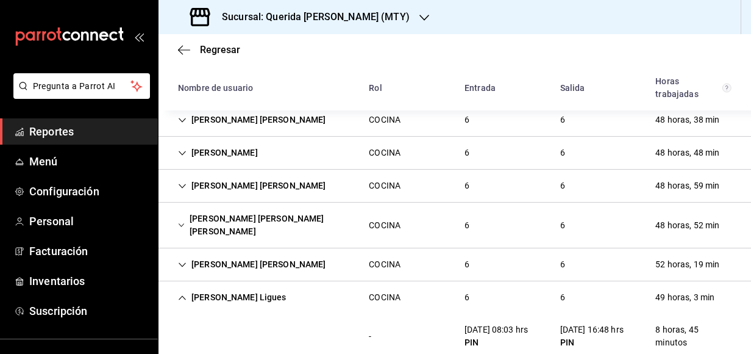
scroll to position [470, 0]
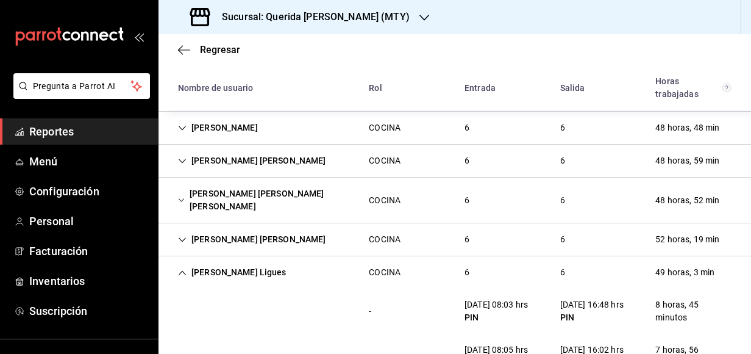
click at [177, 261] on div "[PERSON_NAME] Ligues" at bounding box center [232, 272] width 128 height 23
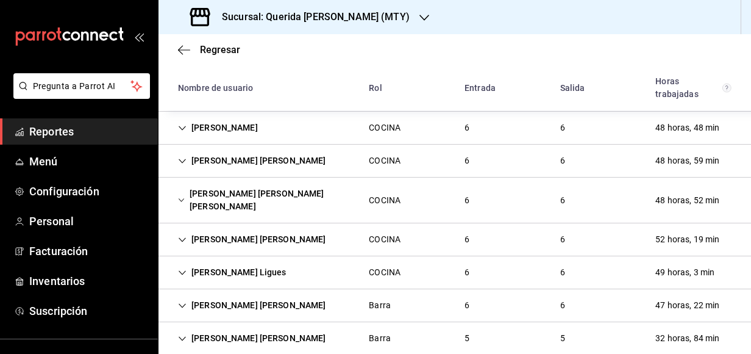
click at [182, 301] on icon "Cell" at bounding box center [182, 305] width 9 height 9
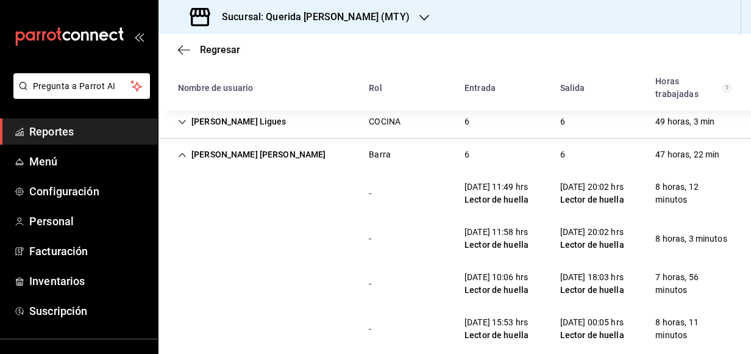
scroll to position [605, 0]
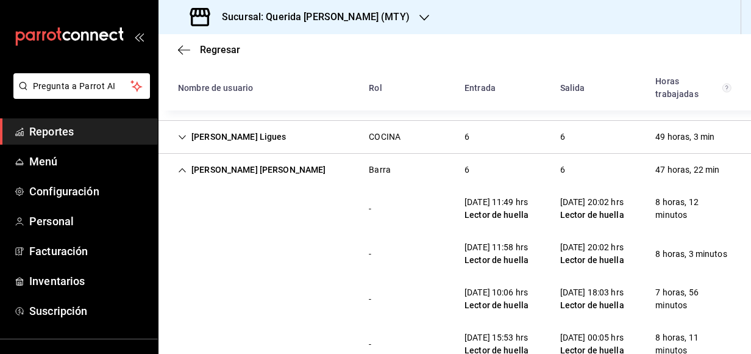
click at [177, 159] on div "[PERSON_NAME] [PERSON_NAME]" at bounding box center [252, 170] width 168 height 23
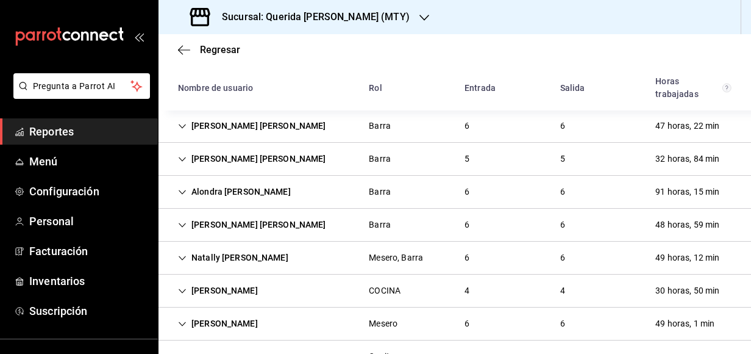
scroll to position [651, 0]
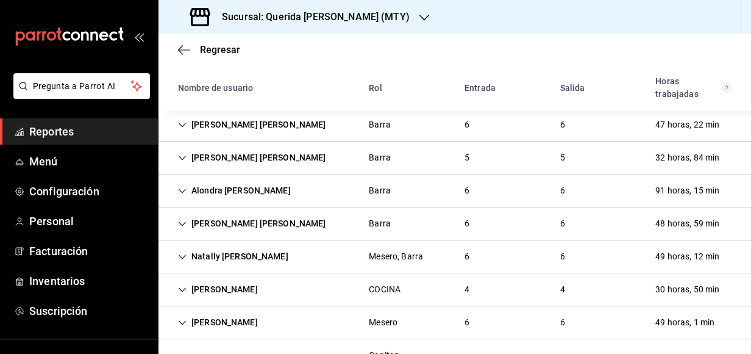
click at [182, 154] on icon "Cell" at bounding box center [182, 158] width 9 height 9
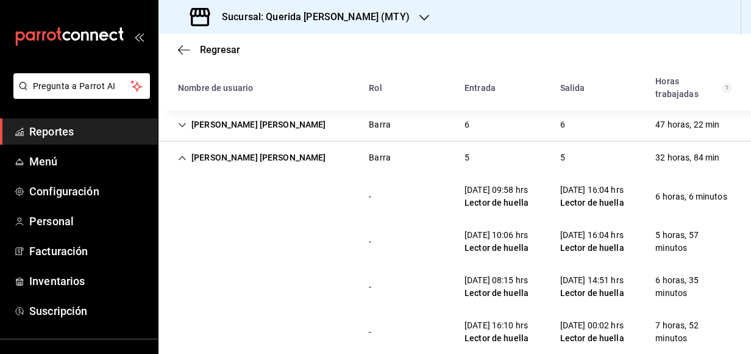
click at [180, 154] on icon "Cell" at bounding box center [182, 158] width 9 height 9
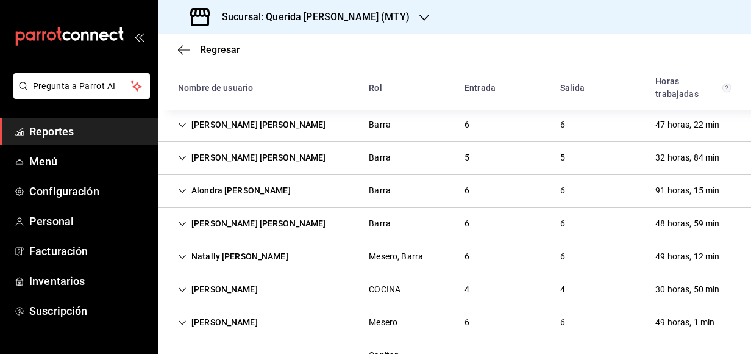
click at [182, 187] on icon "Cell" at bounding box center [182, 191] width 9 height 9
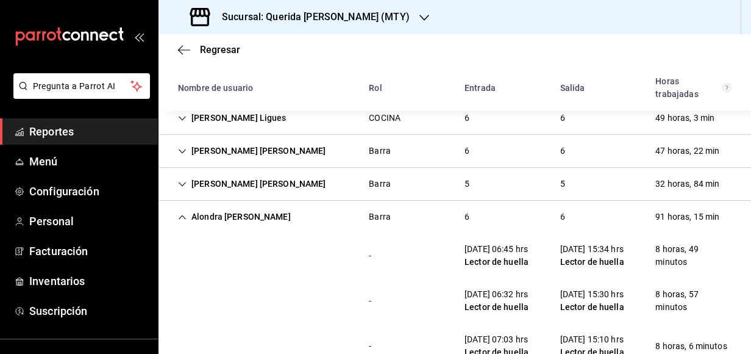
scroll to position [622, 0]
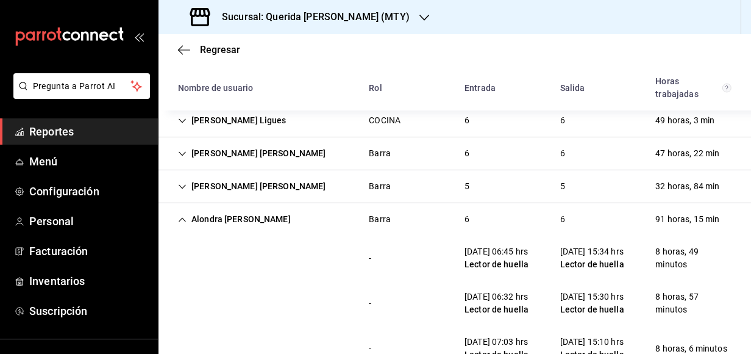
click at [184, 208] on div "Alondra [PERSON_NAME]" at bounding box center [234, 219] width 132 height 23
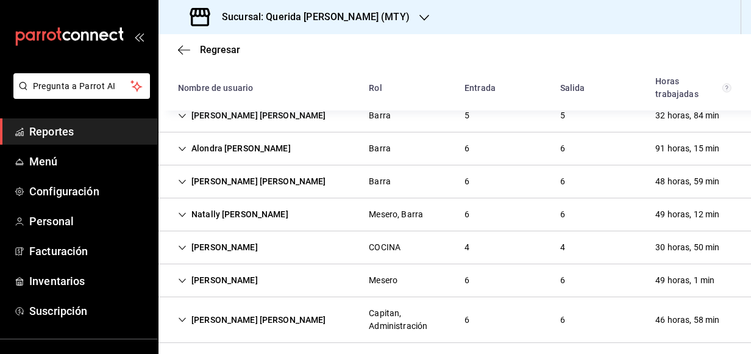
scroll to position [695, 0]
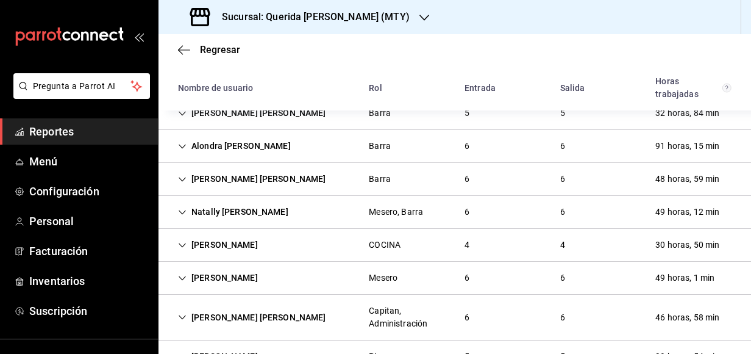
click at [184, 175] on icon "Cell" at bounding box center [182, 179] width 9 height 9
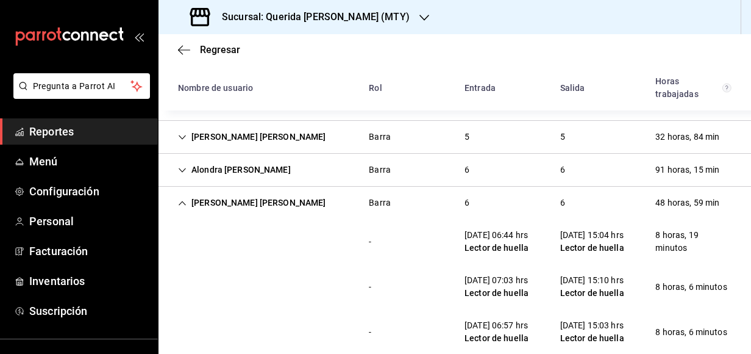
scroll to position [667, 0]
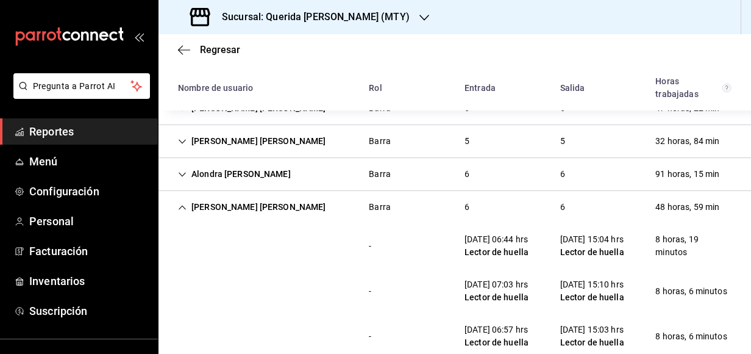
click at [185, 203] on icon "Cell" at bounding box center [182, 207] width 9 height 9
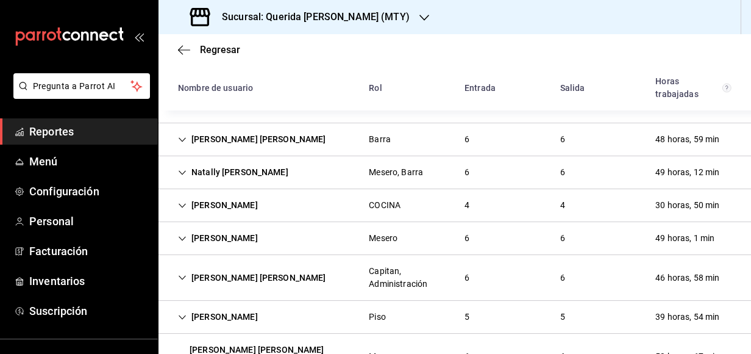
scroll to position [738, 0]
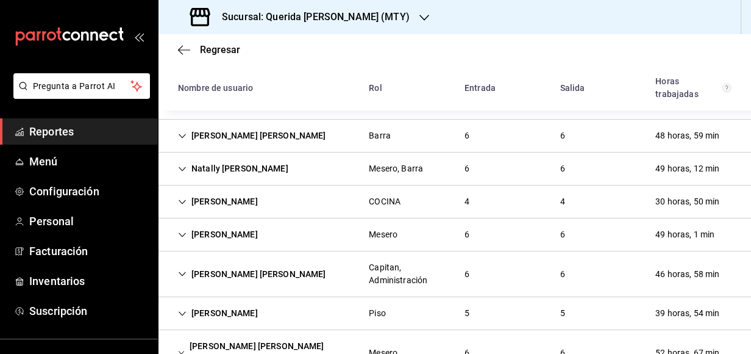
click at [183, 166] on icon "Cell" at bounding box center [182, 168] width 7 height 4
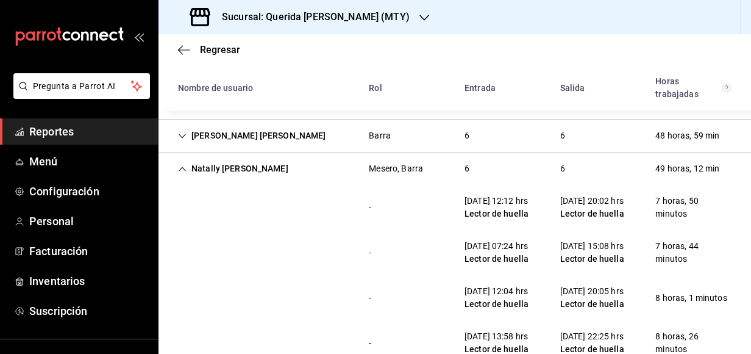
click at [182, 165] on icon "Cell" at bounding box center [182, 169] width 9 height 9
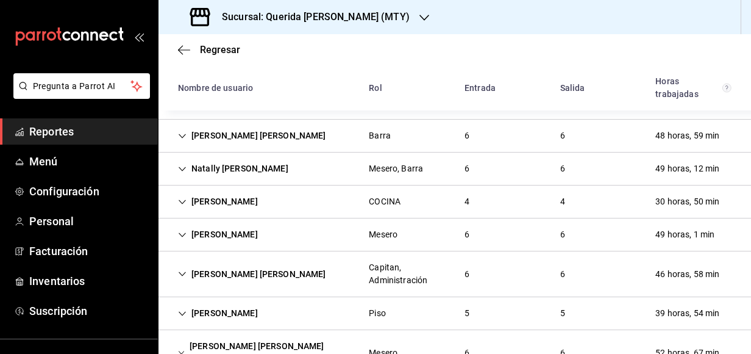
click at [179, 198] on icon "Cell" at bounding box center [182, 202] width 9 height 9
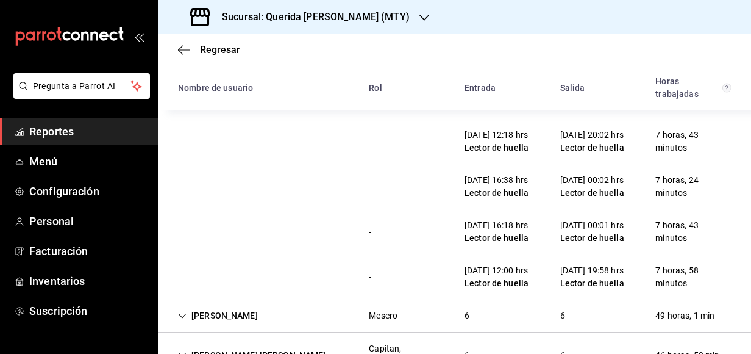
scroll to position [780, 0]
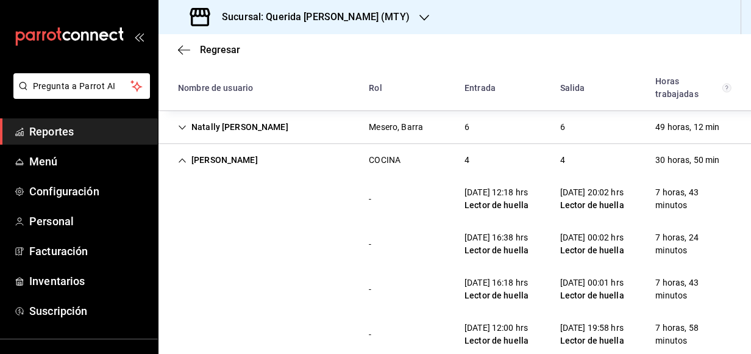
click at [180, 156] on icon "Cell" at bounding box center [182, 160] width 9 height 9
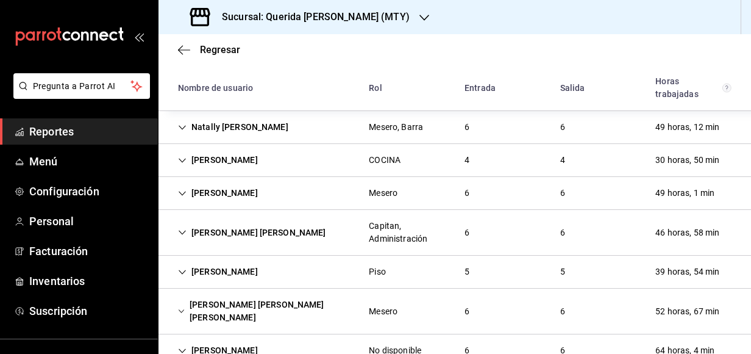
click at [179, 189] on icon "Cell" at bounding box center [182, 193] width 9 height 9
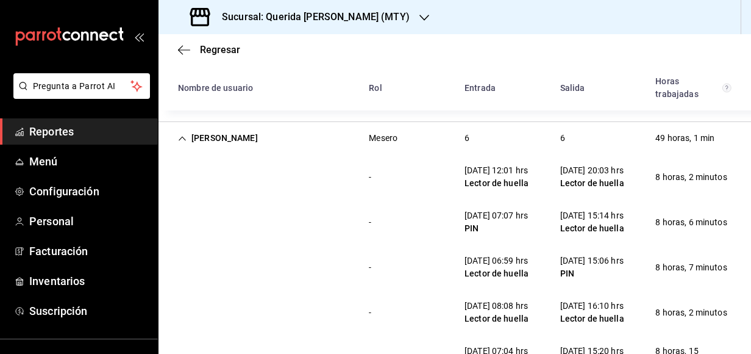
scroll to position [807, 0]
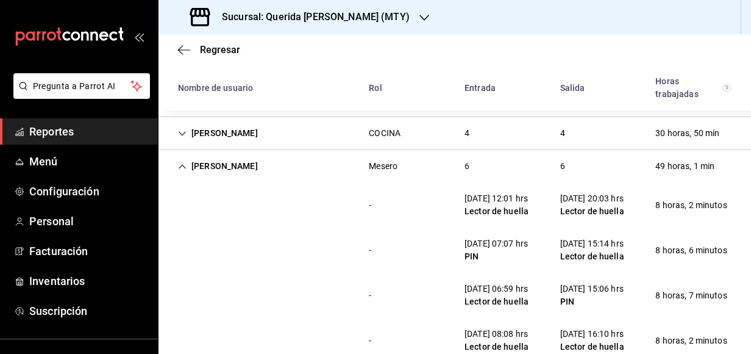
click at [188, 155] on div "[PERSON_NAME]" at bounding box center [217, 166] width 99 height 23
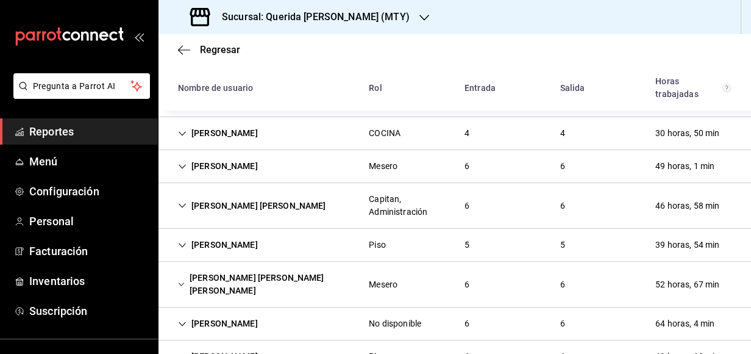
click at [182, 201] on icon "Cell" at bounding box center [182, 205] width 9 height 9
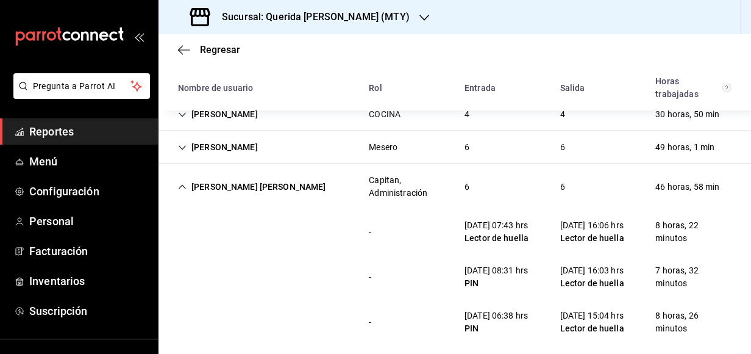
scroll to position [803, 0]
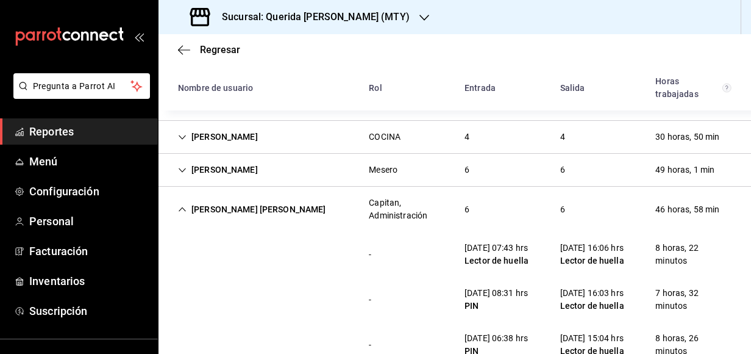
click at [180, 205] on icon "Cell" at bounding box center [182, 209] width 9 height 9
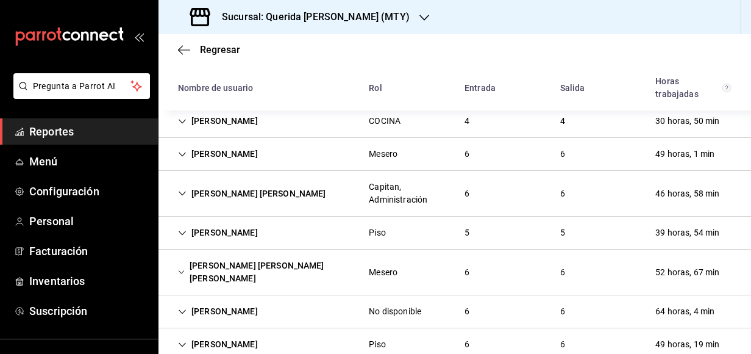
scroll to position [819, 0]
click at [178, 228] on icon "Cell" at bounding box center [182, 232] width 9 height 9
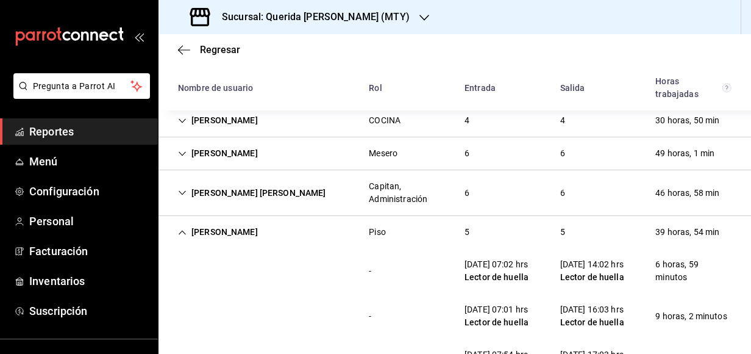
click at [179, 228] on icon "Cell" at bounding box center [182, 232] width 9 height 9
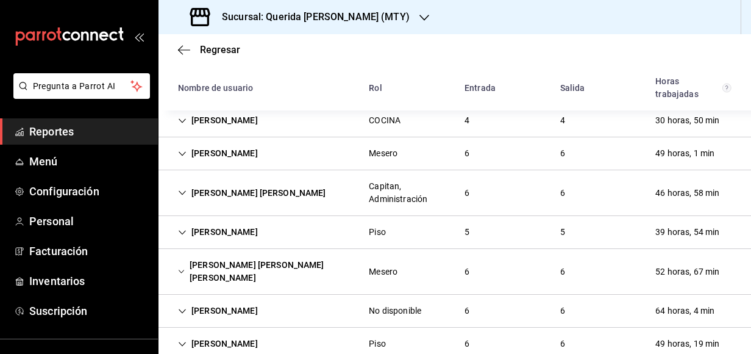
click at [185, 228] on icon "Cell" at bounding box center [182, 232] width 9 height 9
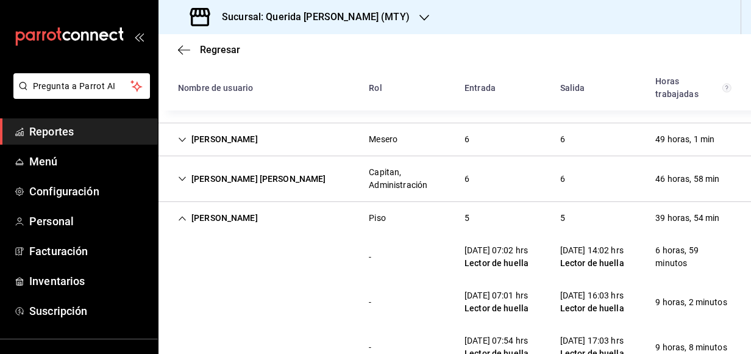
scroll to position [833, 0]
click at [188, 207] on div "[PERSON_NAME]" at bounding box center [217, 218] width 99 height 23
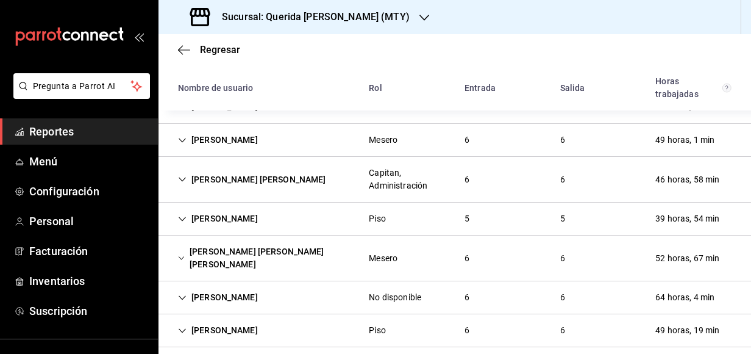
click at [181, 254] on icon "Cell" at bounding box center [181, 258] width 7 height 9
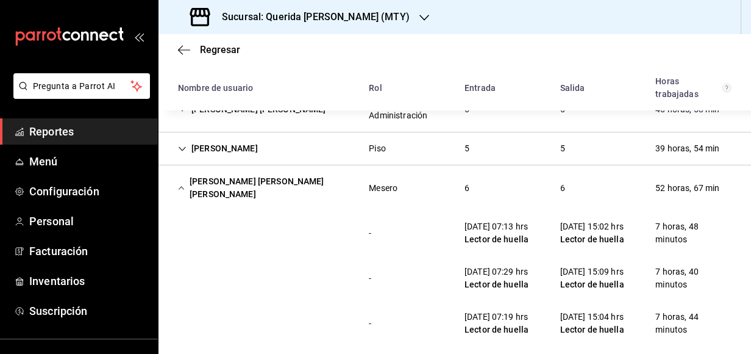
scroll to position [949, 0]
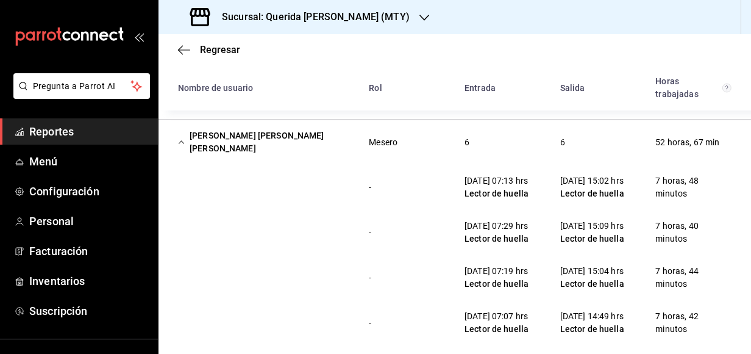
click at [180, 140] on icon "Cell" at bounding box center [181, 141] width 5 height 3
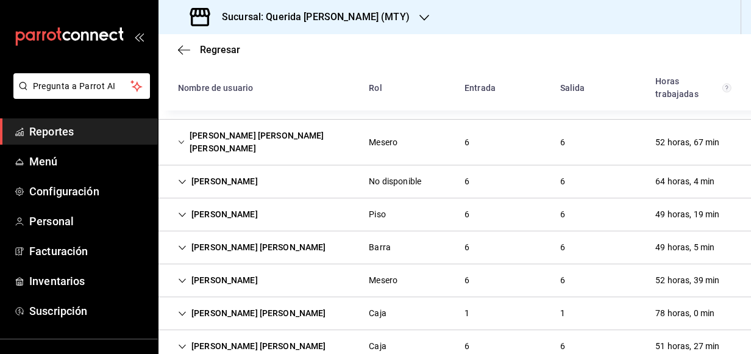
click at [181, 177] on icon "Cell" at bounding box center [182, 181] width 9 height 9
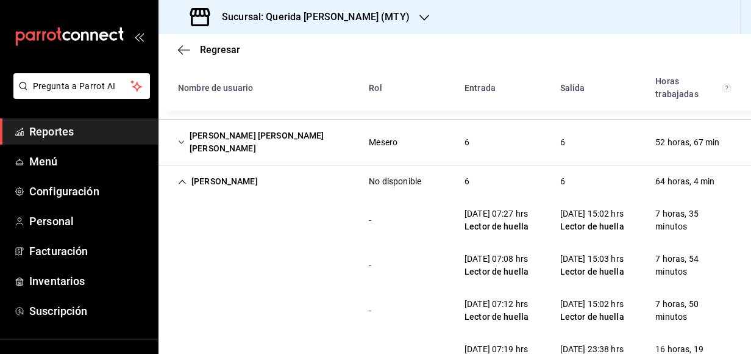
scroll to position [950, 0]
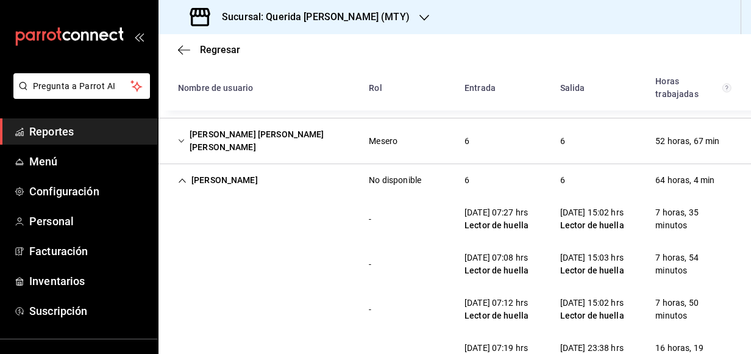
click at [182, 169] on div "[PERSON_NAME]" at bounding box center [217, 180] width 99 height 23
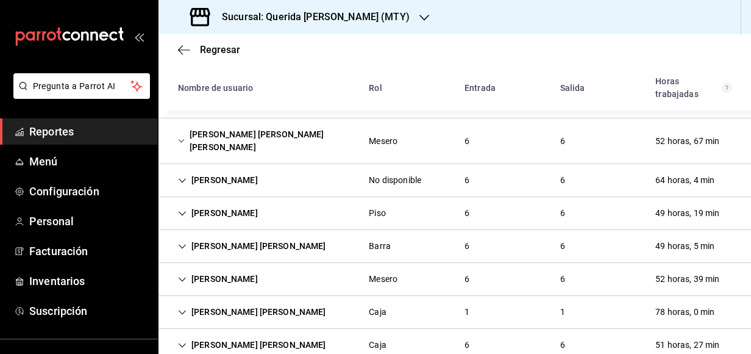
click at [182, 209] on icon "Cell" at bounding box center [182, 213] width 9 height 9
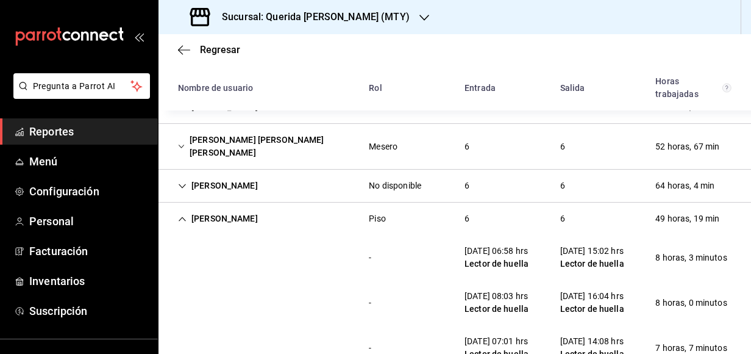
scroll to position [947, 0]
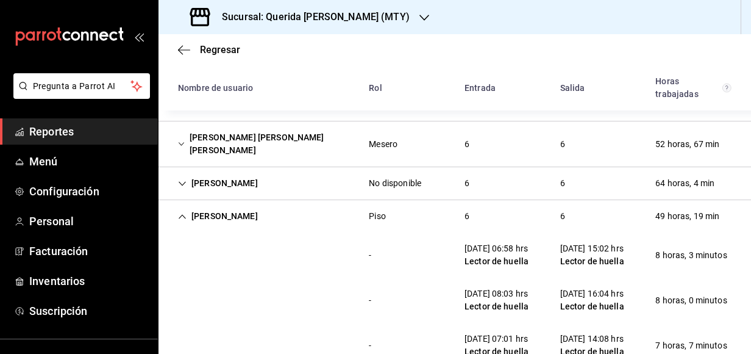
click at [184, 212] on icon "Cell" at bounding box center [182, 216] width 9 height 9
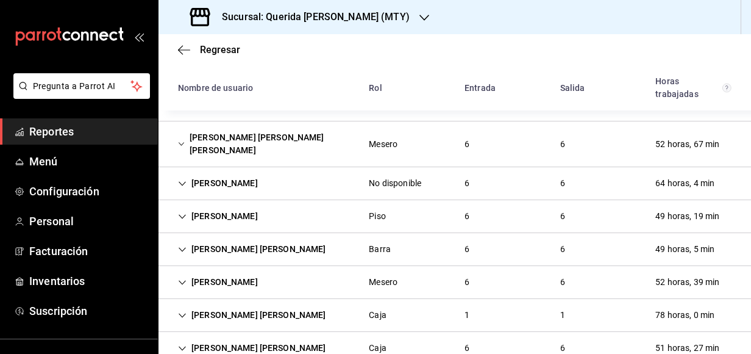
click at [184, 247] on icon "Cell" at bounding box center [182, 249] width 7 height 4
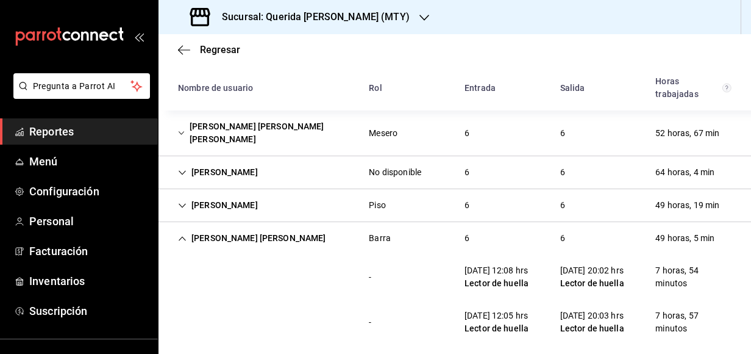
scroll to position [958, 0]
click at [178, 226] on div "[PERSON_NAME] [PERSON_NAME]" at bounding box center [252, 237] width 168 height 23
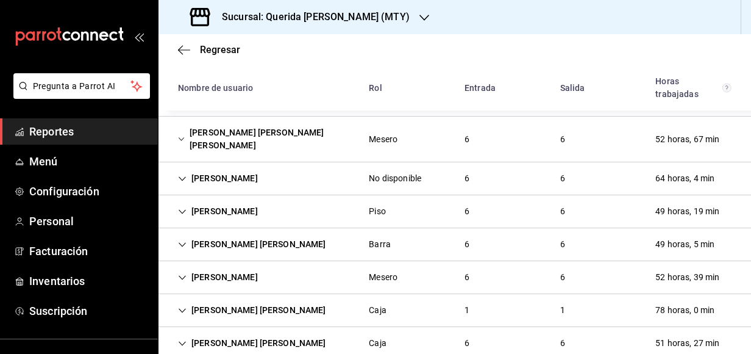
scroll to position [0, 0]
click at [184, 273] on icon "Cell" at bounding box center [182, 277] width 9 height 9
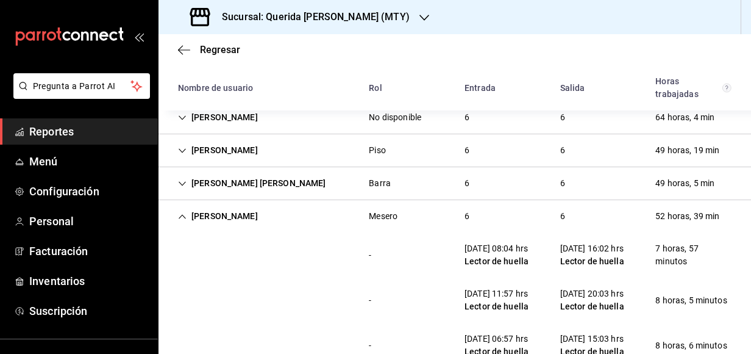
scroll to position [1001, 0]
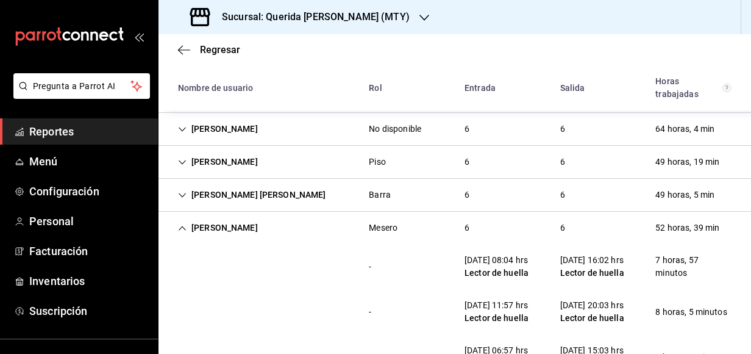
click at [188, 216] on div "[PERSON_NAME]" at bounding box center [217, 227] width 99 height 23
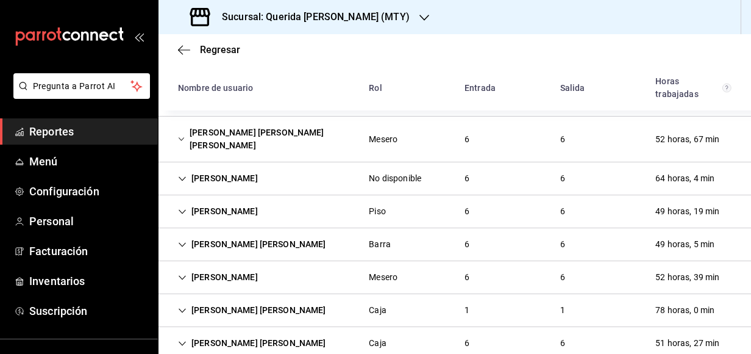
scroll to position [0, 0]
click at [185, 306] on icon "Cell" at bounding box center [182, 310] width 9 height 9
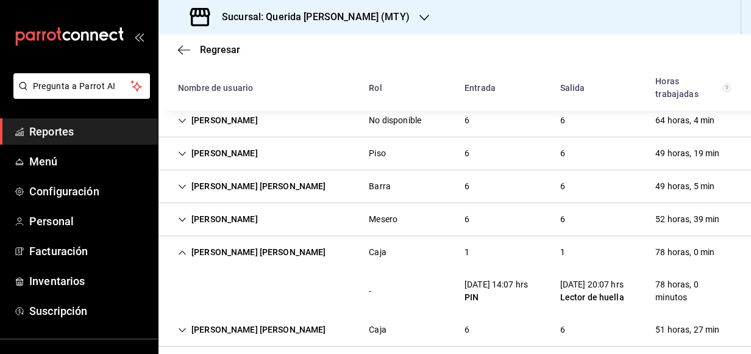
scroll to position [1009, 0]
click at [180, 326] on icon "Cell" at bounding box center [182, 330] width 9 height 9
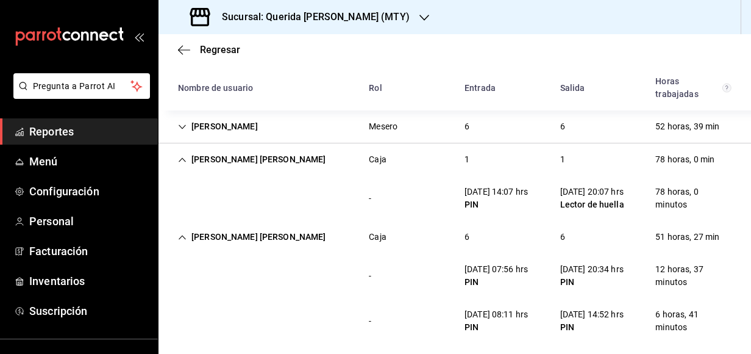
scroll to position [1110, 0]
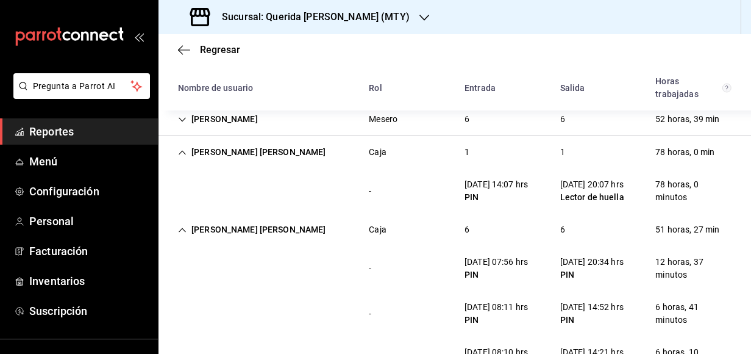
click at [184, 150] on icon "Cell" at bounding box center [182, 152] width 7 height 4
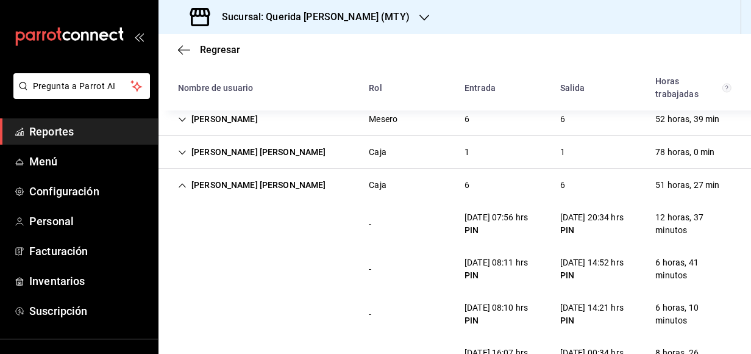
click at [180, 181] on icon "Cell" at bounding box center [182, 185] width 9 height 9
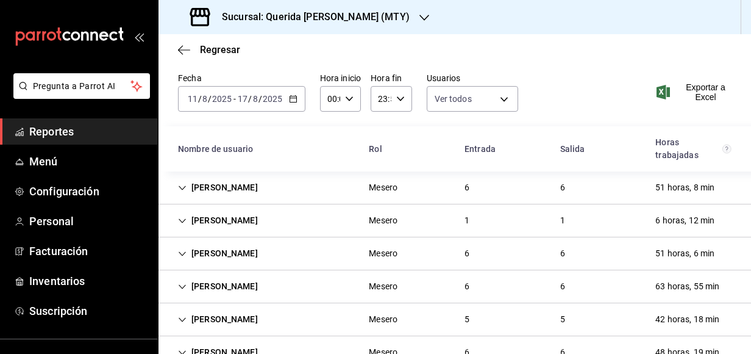
scroll to position [43, 0]
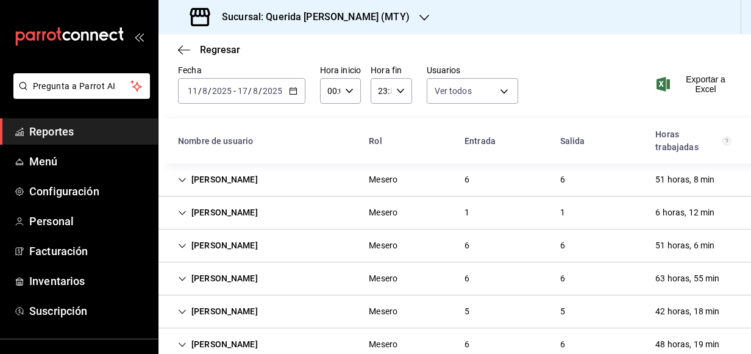
click at [187, 242] on div "[PERSON_NAME]" at bounding box center [217, 245] width 99 height 23
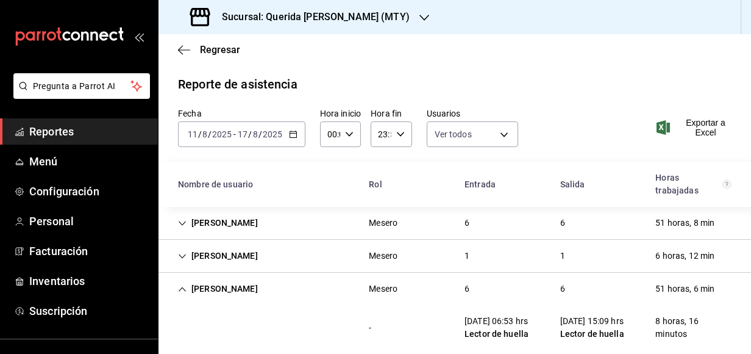
scroll to position [0, 0]
click at [107, 136] on span "Reportes" at bounding box center [88, 131] width 119 height 16
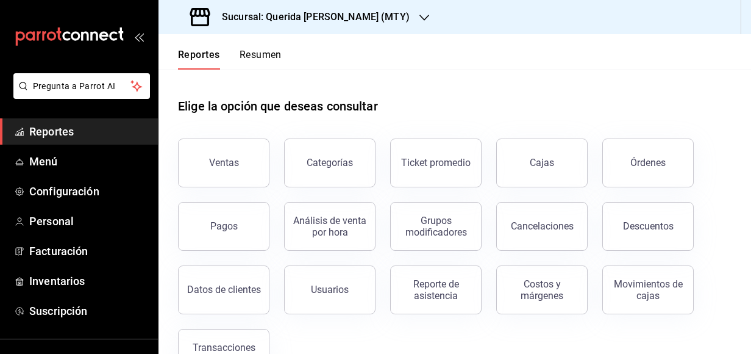
click at [226, 136] on div "Ventas" at bounding box center [216, 155] width 106 height 63
click at [226, 154] on button "Ventas" at bounding box center [223, 162] width 91 height 49
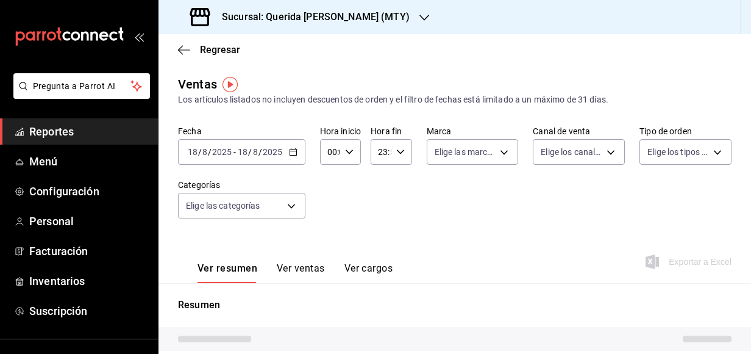
click at [291, 152] on icon "button" at bounding box center [293, 152] width 9 height 9
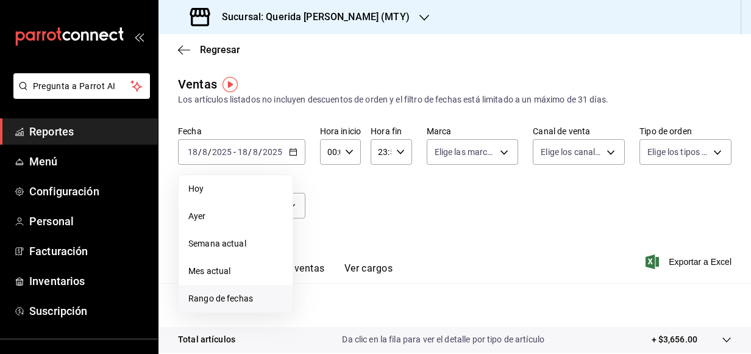
click at [267, 294] on span "Rango de fechas" at bounding box center [235, 298] width 94 height 13
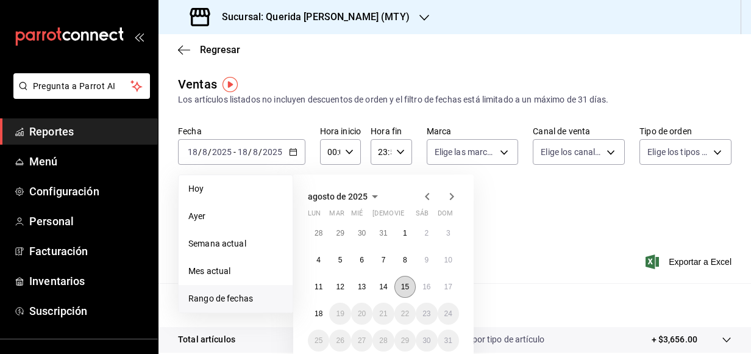
click at [399, 286] on button "15" at bounding box center [404, 287] width 21 height 22
click at [407, 287] on abbr "15" at bounding box center [405, 286] width 8 height 9
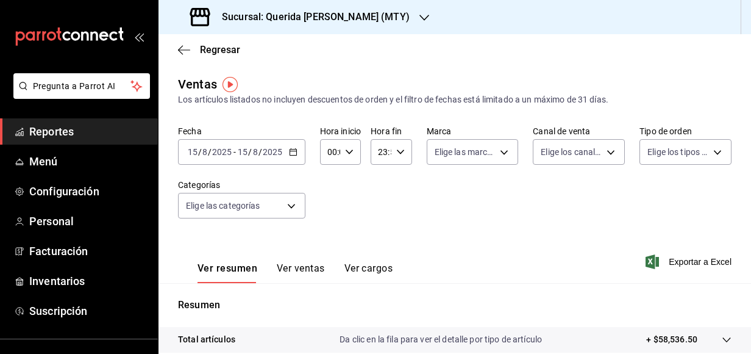
click at [349, 152] on \(Stroke\) "button" at bounding box center [349, 151] width 7 height 4
click at [418, 176] on div at bounding box center [375, 177] width 751 height 354
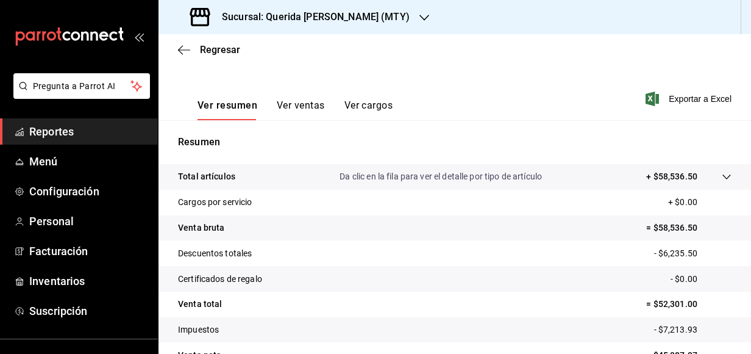
scroll to position [174, 0]
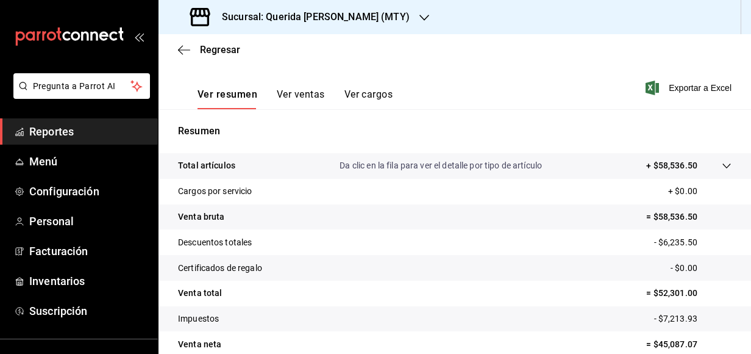
click at [308, 91] on button "Ver ventas" at bounding box center [301, 98] width 48 height 21
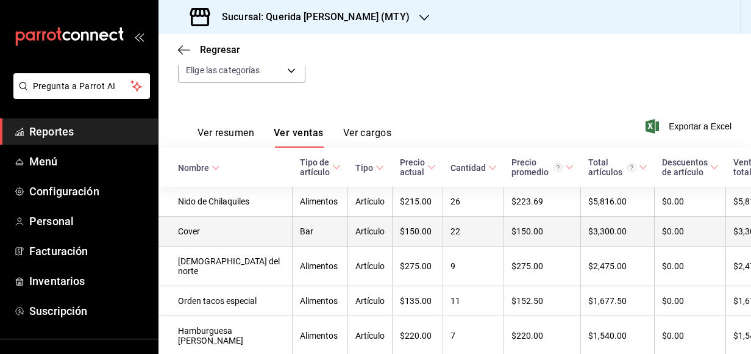
scroll to position [137, 0]
